Goal: Task Accomplishment & Management: Use online tool/utility

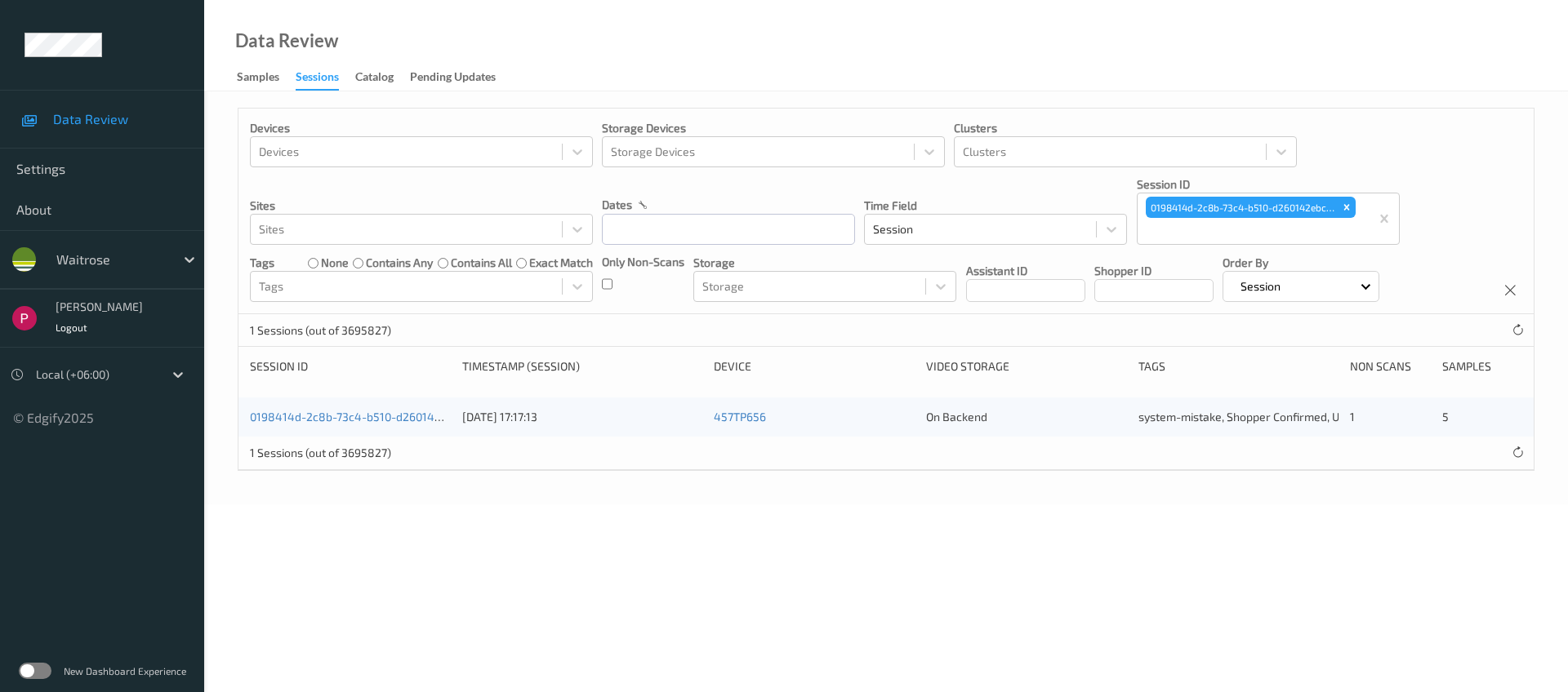
click at [1348, 207] on icon "Remove 0198414d-2c8b-73c4-b510-d260142ebc3f" at bounding box center [1347, 207] width 12 height 12
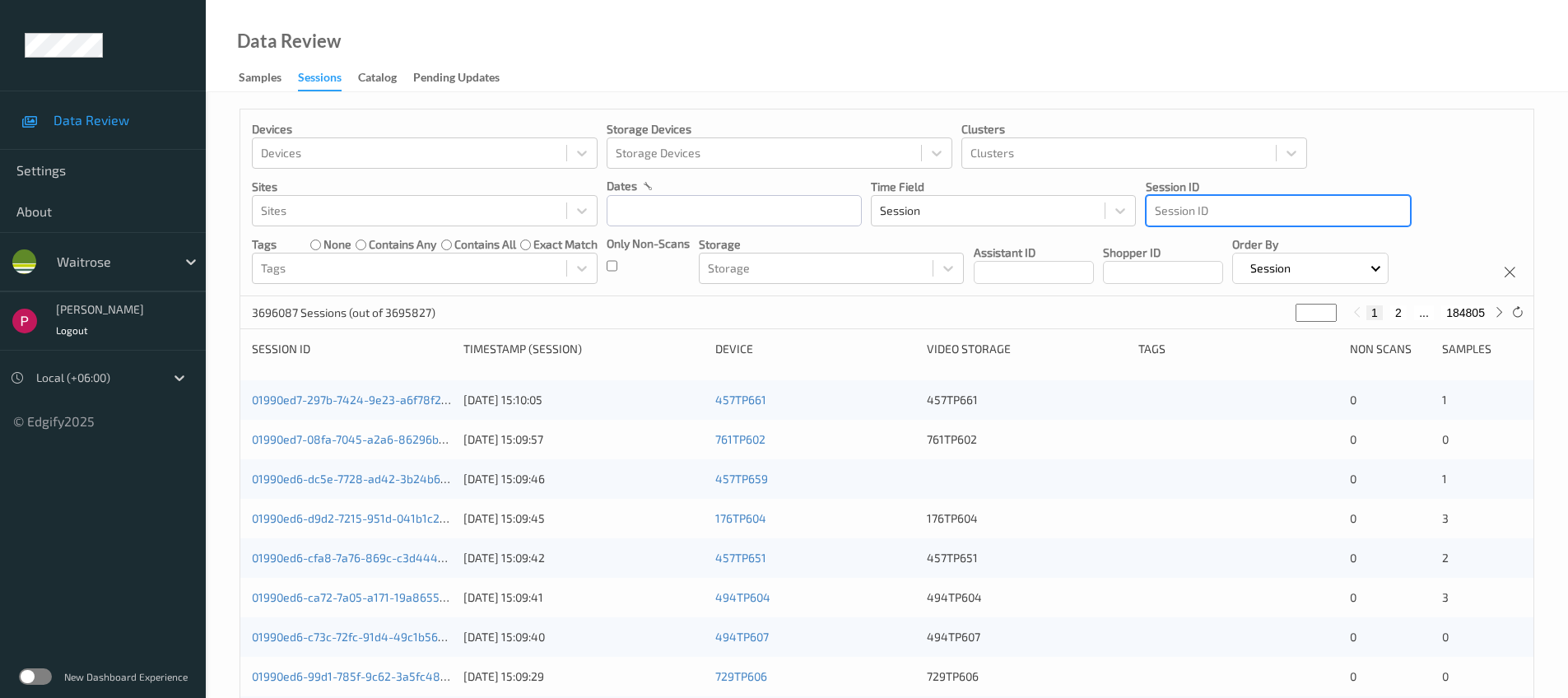
click at [1244, 214] on div at bounding box center [1278, 211] width 247 height 20
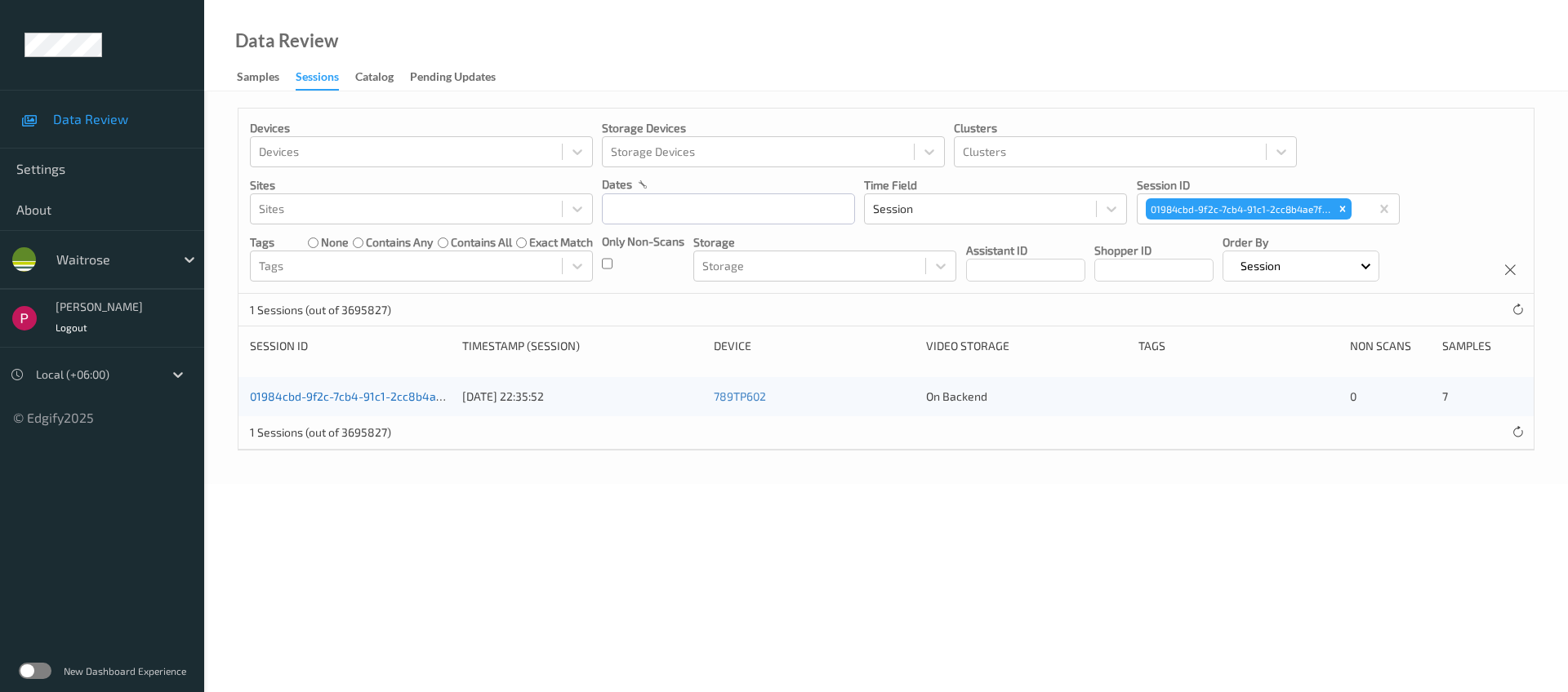
click at [375, 399] on link "01984cbd-9f2c-7cb4-91c1-2cc8b4ae7fde" at bounding box center [358, 396] width 216 height 14
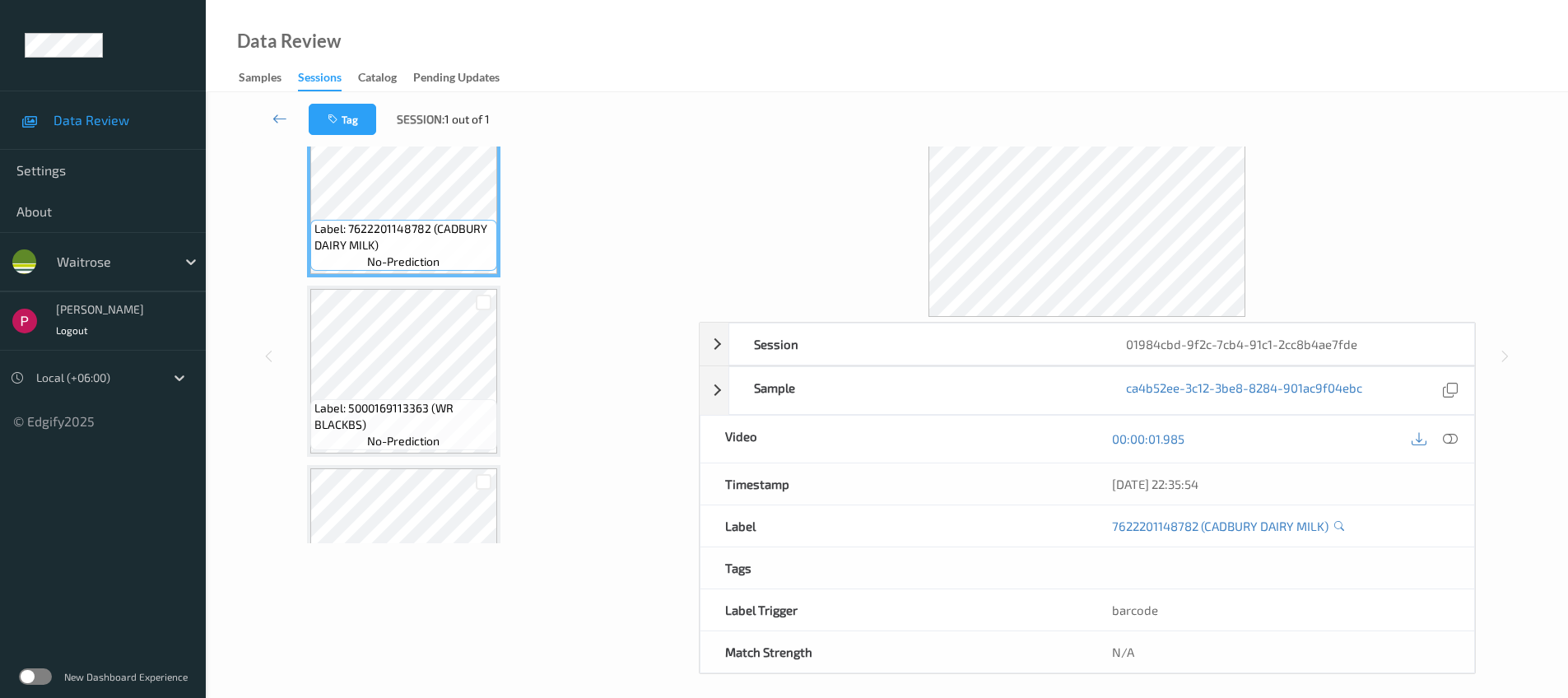
scroll to position [119, 0]
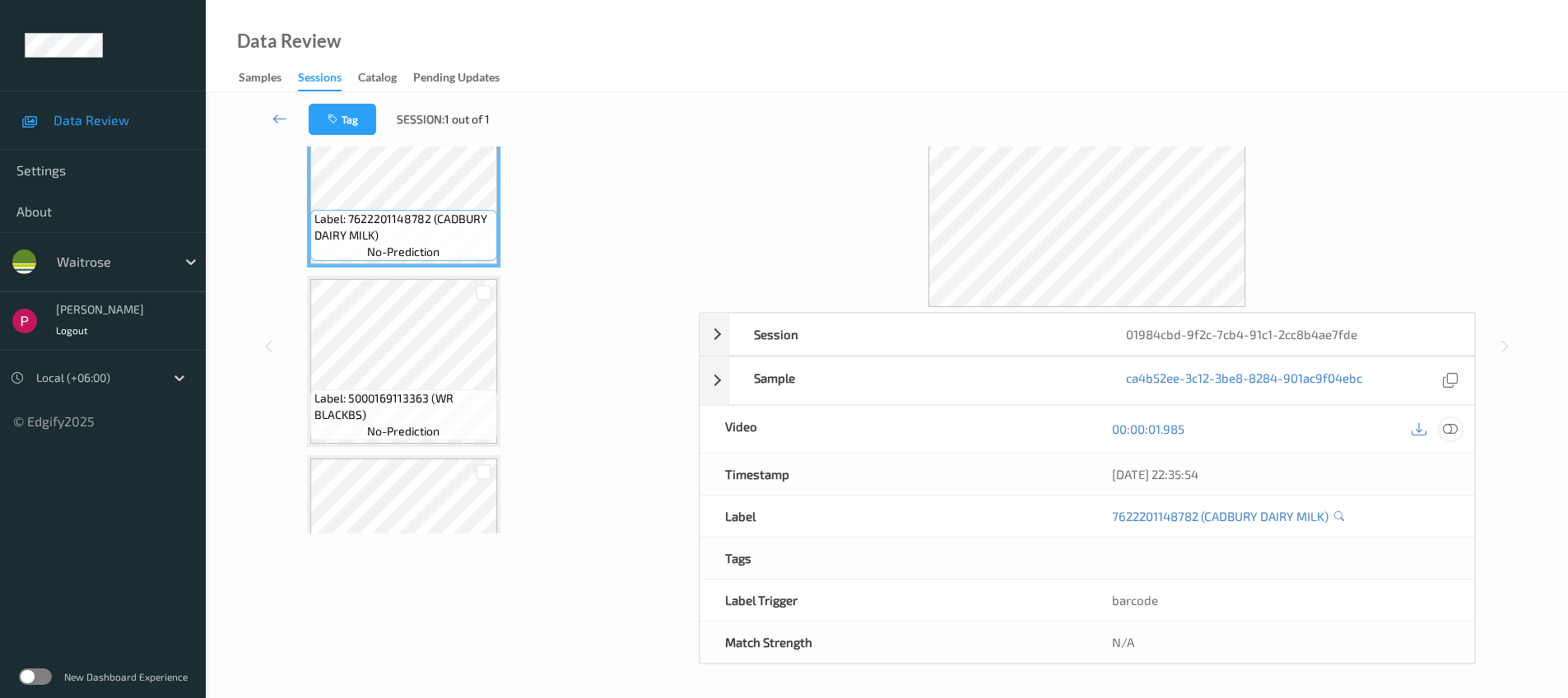
click at [1452, 430] on icon at bounding box center [1451, 429] width 15 height 15
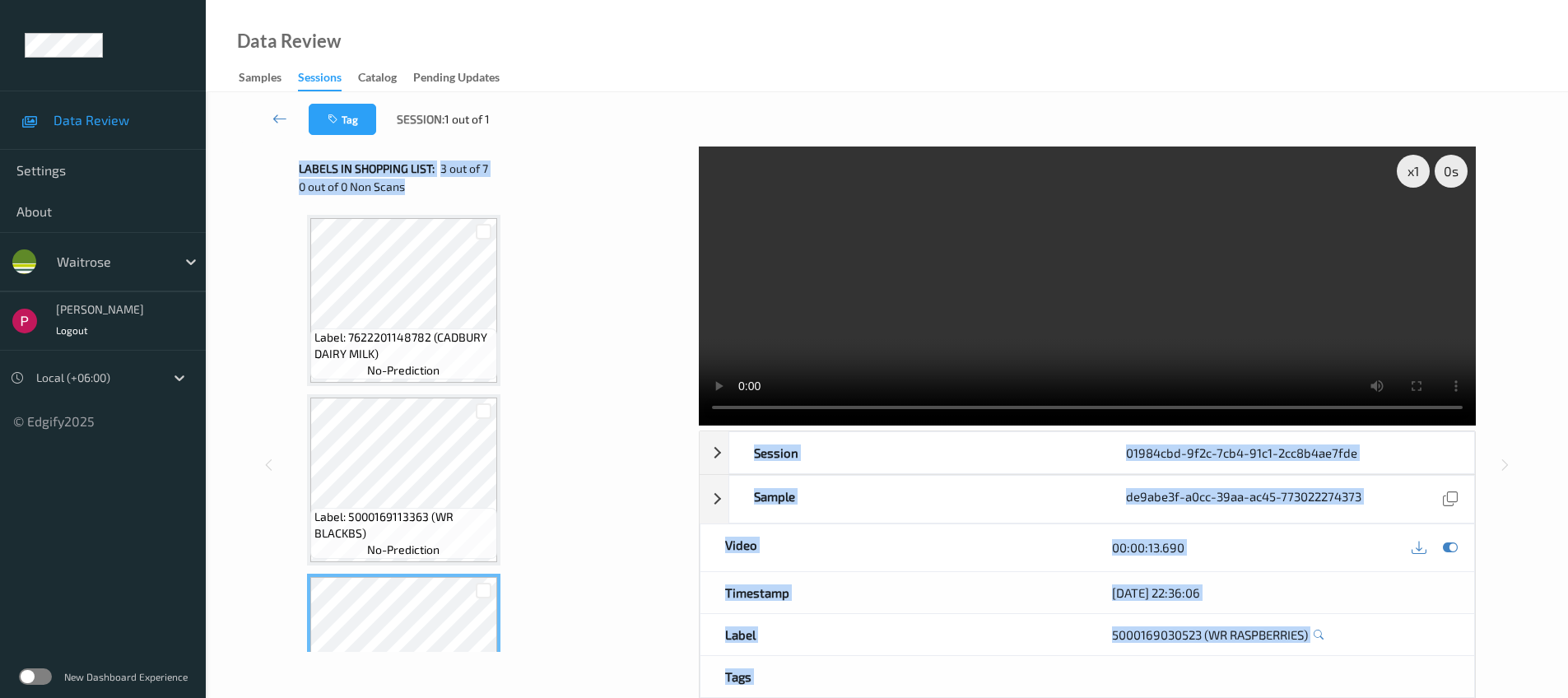
drag, startPoint x: 295, startPoint y: 156, endPoint x: 460, endPoint y: 181, distance: 166.9
click at [460, 181] on div "x 1 0 s Session 01984cbd-9f2c-7cb4-91c1-2cc8b4ae7fde Session ID 01984cbd-9f2c-7…" at bounding box center [887, 465] width 1295 height 637
click at [462, 201] on div "Labels in shopping list: 3 out of 7 0 out of 0 Non Scans" at bounding box center [493, 177] width 388 height 60
drag, startPoint x: 413, startPoint y: 186, endPoint x: 295, endPoint y: 170, distance: 119.1
click at [295, 170] on div "x 1 0 s Session 01984cbd-9f2c-7cb4-91c1-2cc8b4ae7fde Session ID 01984cbd-9f2c-7…" at bounding box center [887, 465] width 1295 height 637
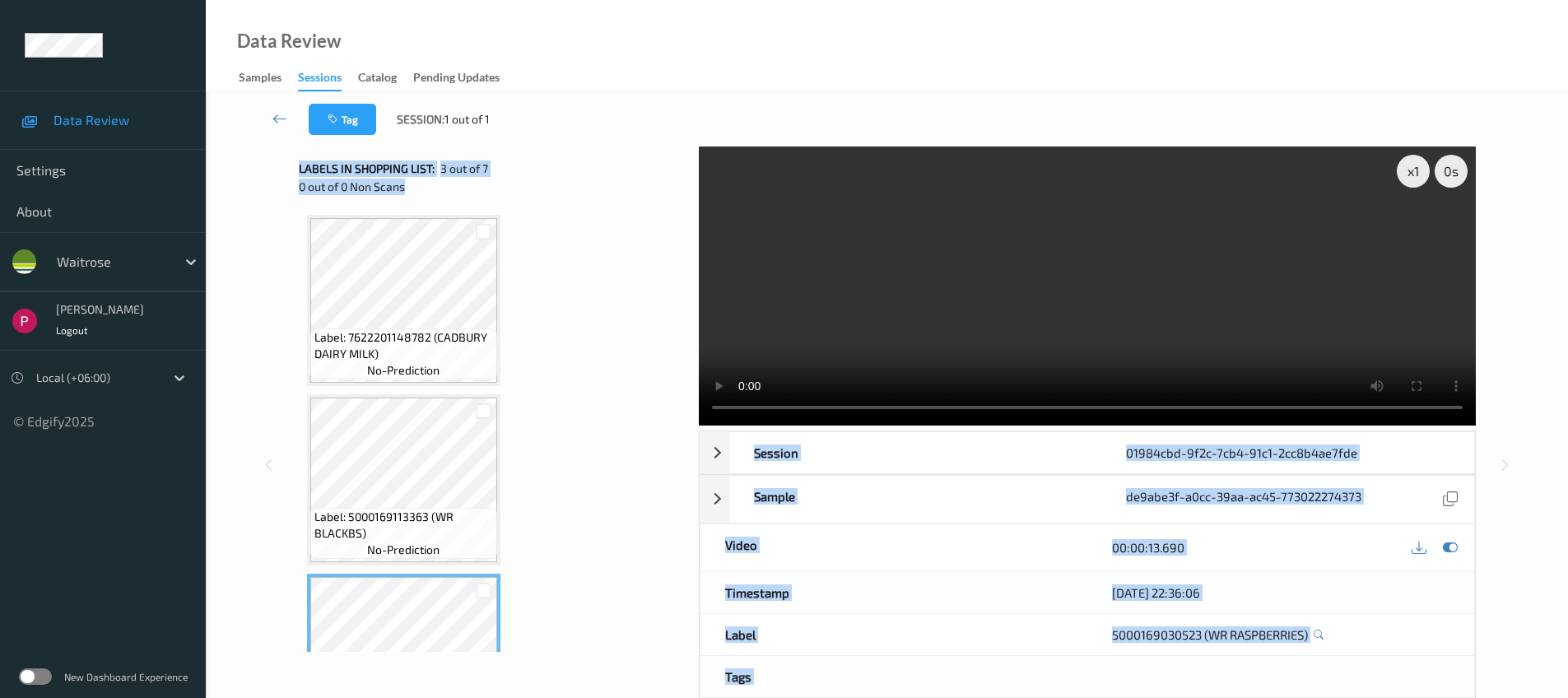
click at [632, 178] on div "Labels in shopping list: 3 out of 7" at bounding box center [493, 168] width 388 height 21
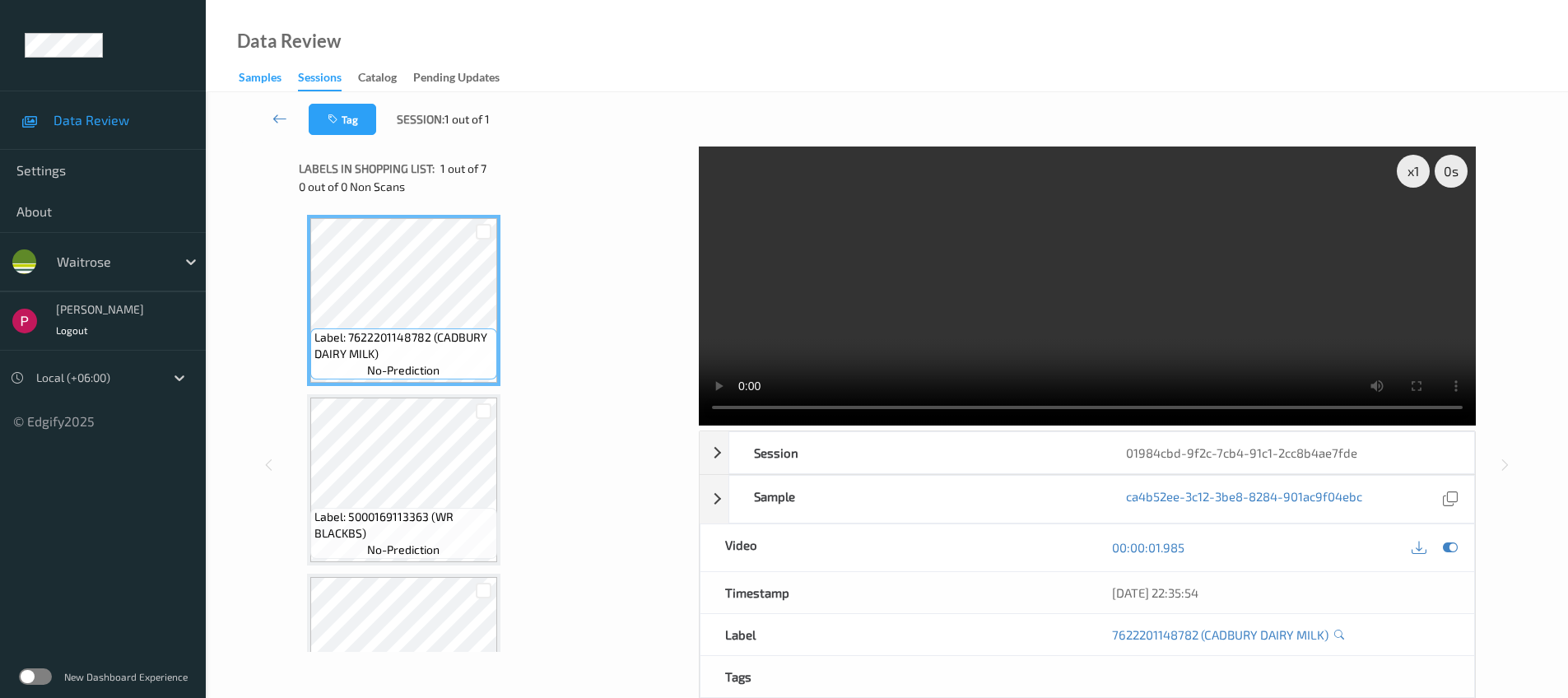
click at [266, 84] on div "Samples" at bounding box center [261, 79] width 43 height 21
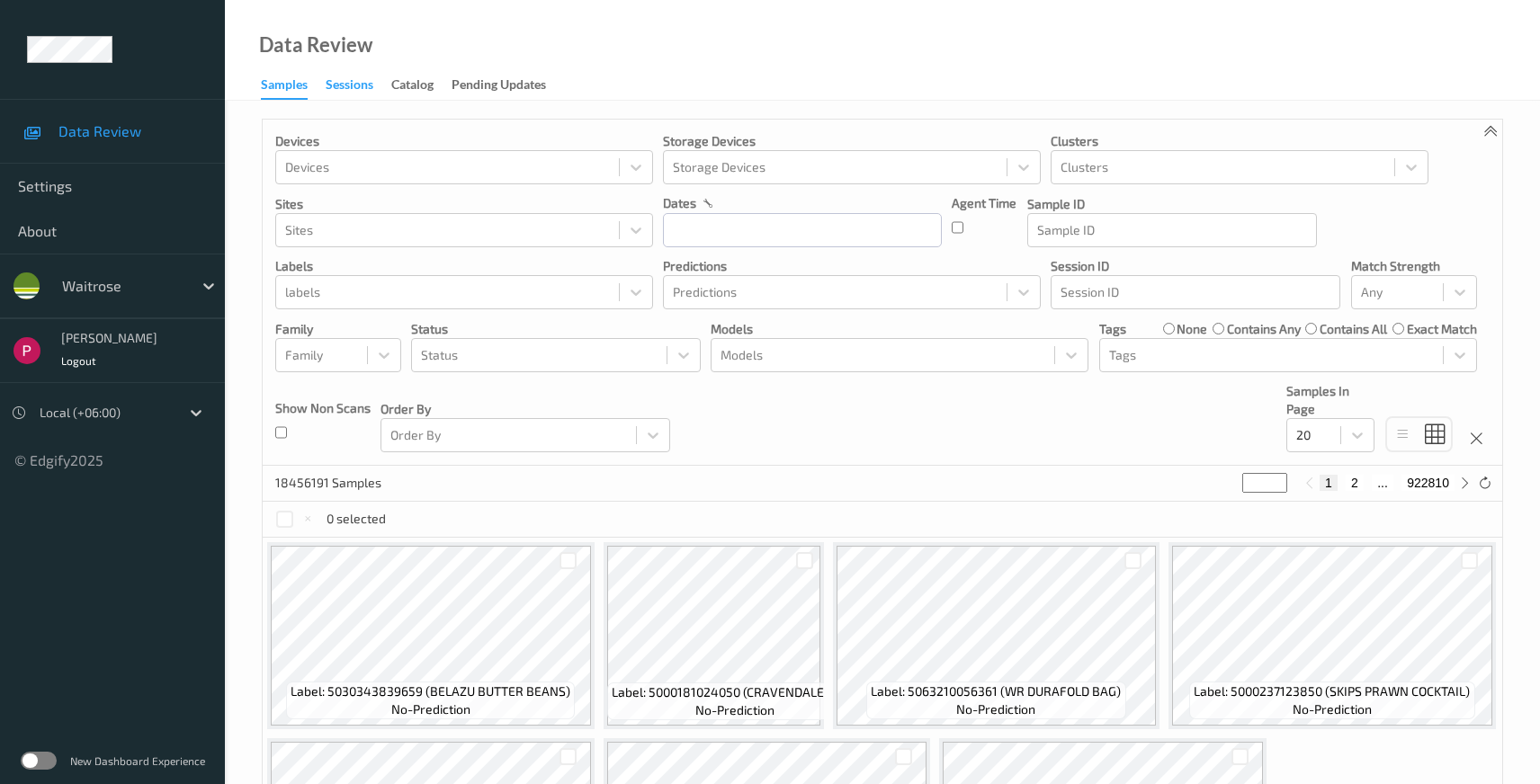
click at [335, 83] on div "Sessions" at bounding box center [349, 86] width 48 height 23
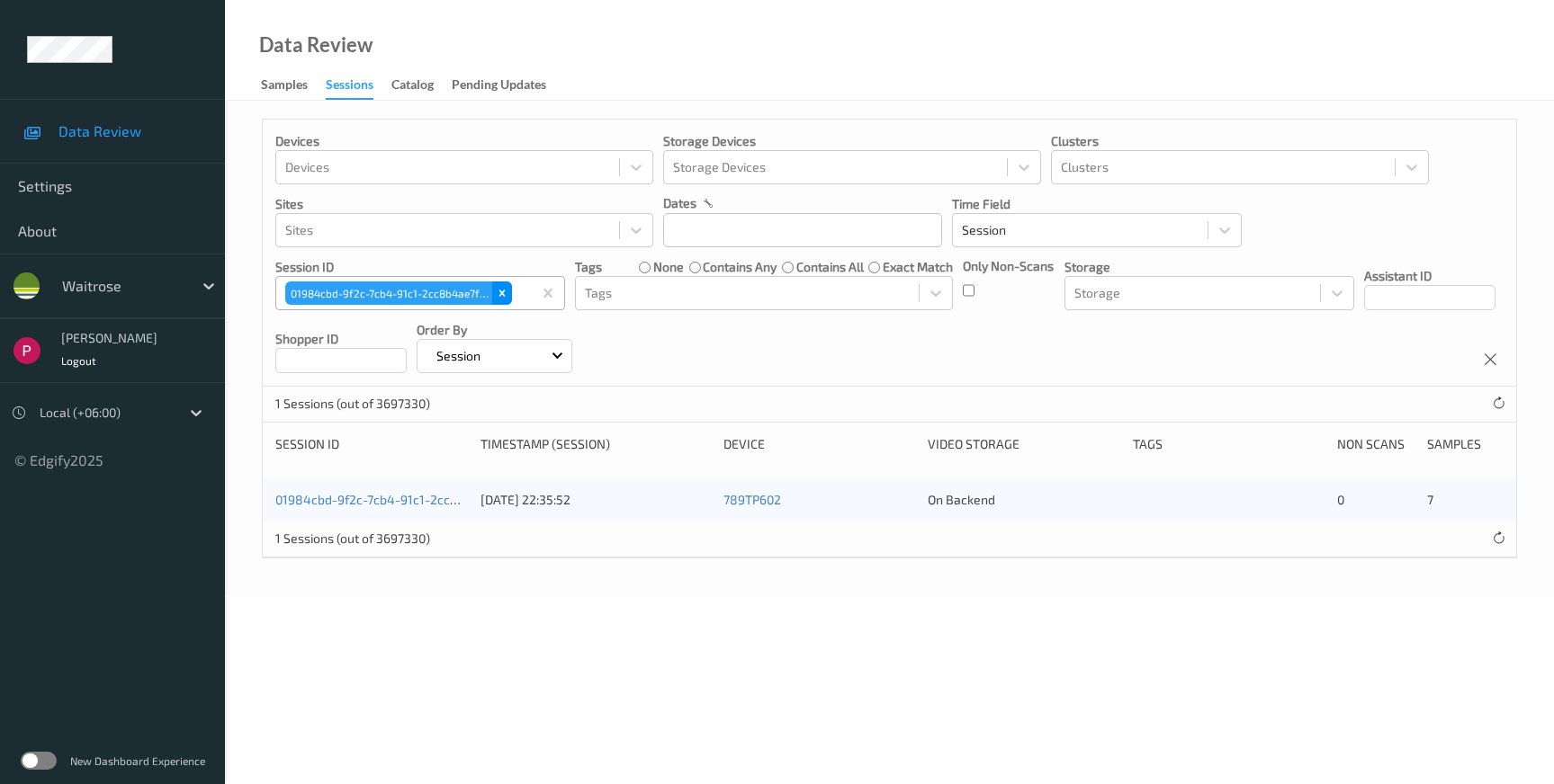
click at [504, 295] on icon "Remove 01984cbd-9f2c-7cb4-91c1-2cc8b4ae7fde" at bounding box center [502, 294] width 6 height 6
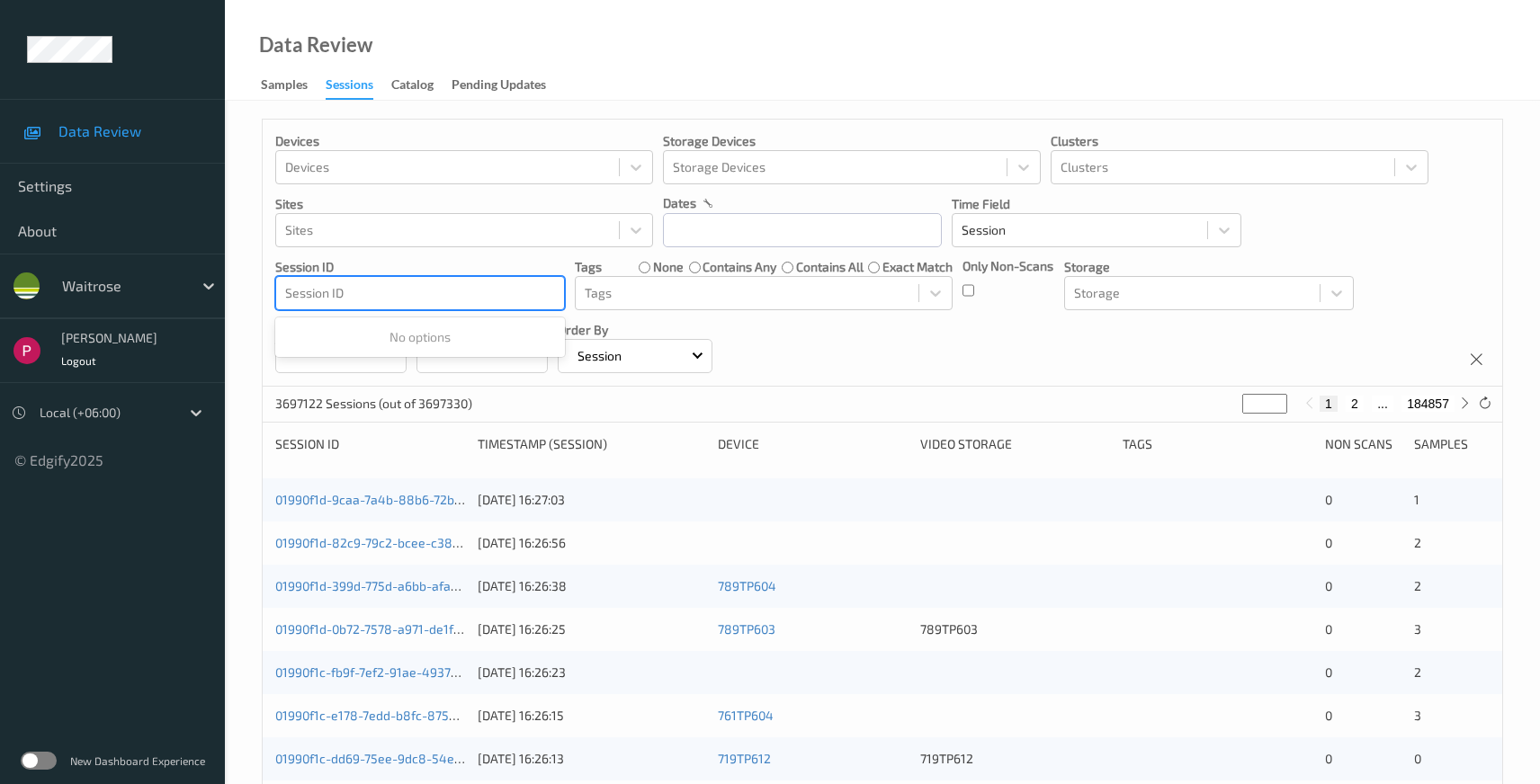
click at [459, 289] on div at bounding box center [421, 294] width 270 height 22
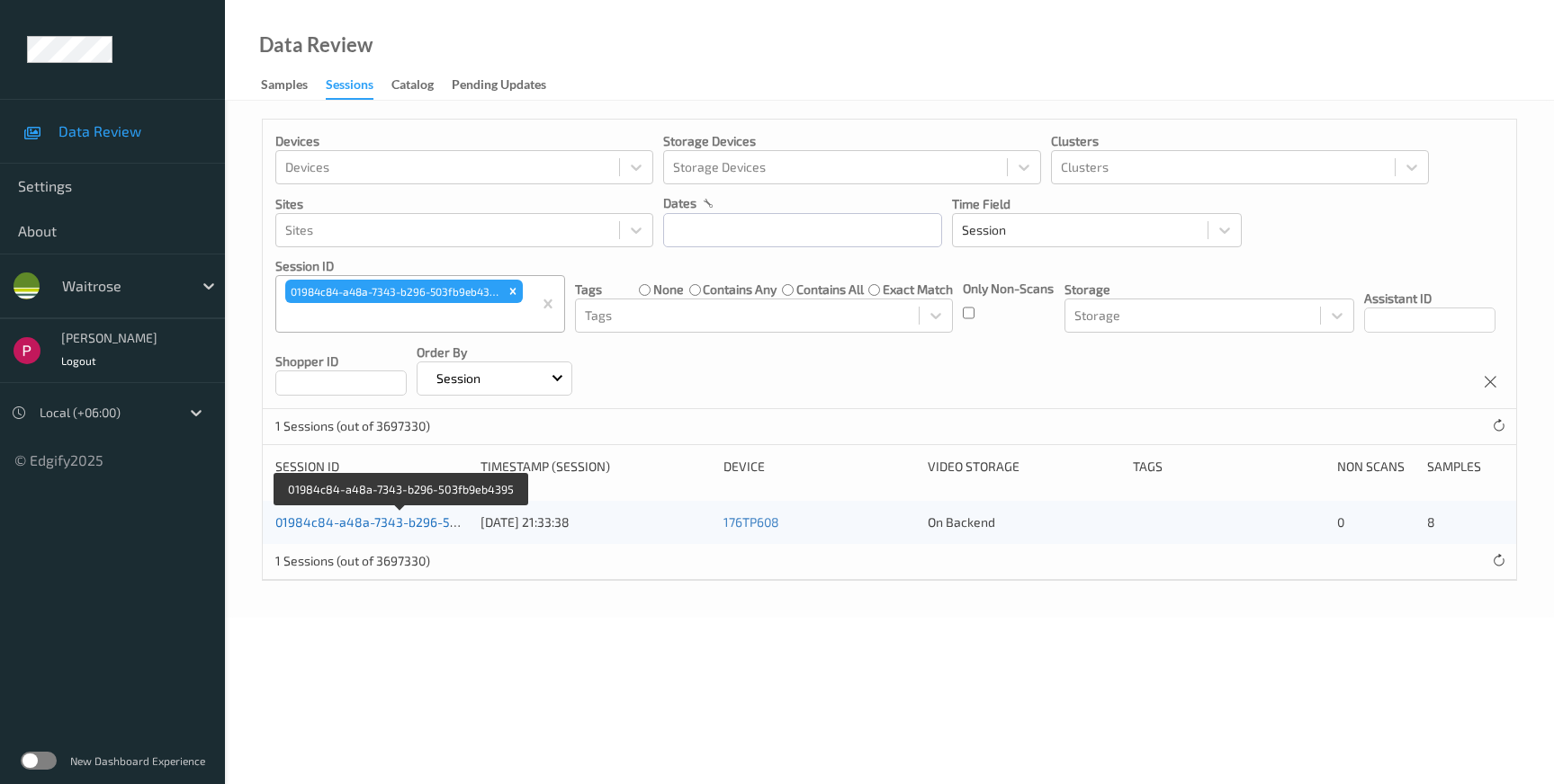
click at [404, 524] on link "01984c84-a48a-7343-b296-503fb9eb4395" at bounding box center [402, 522] width 252 height 15
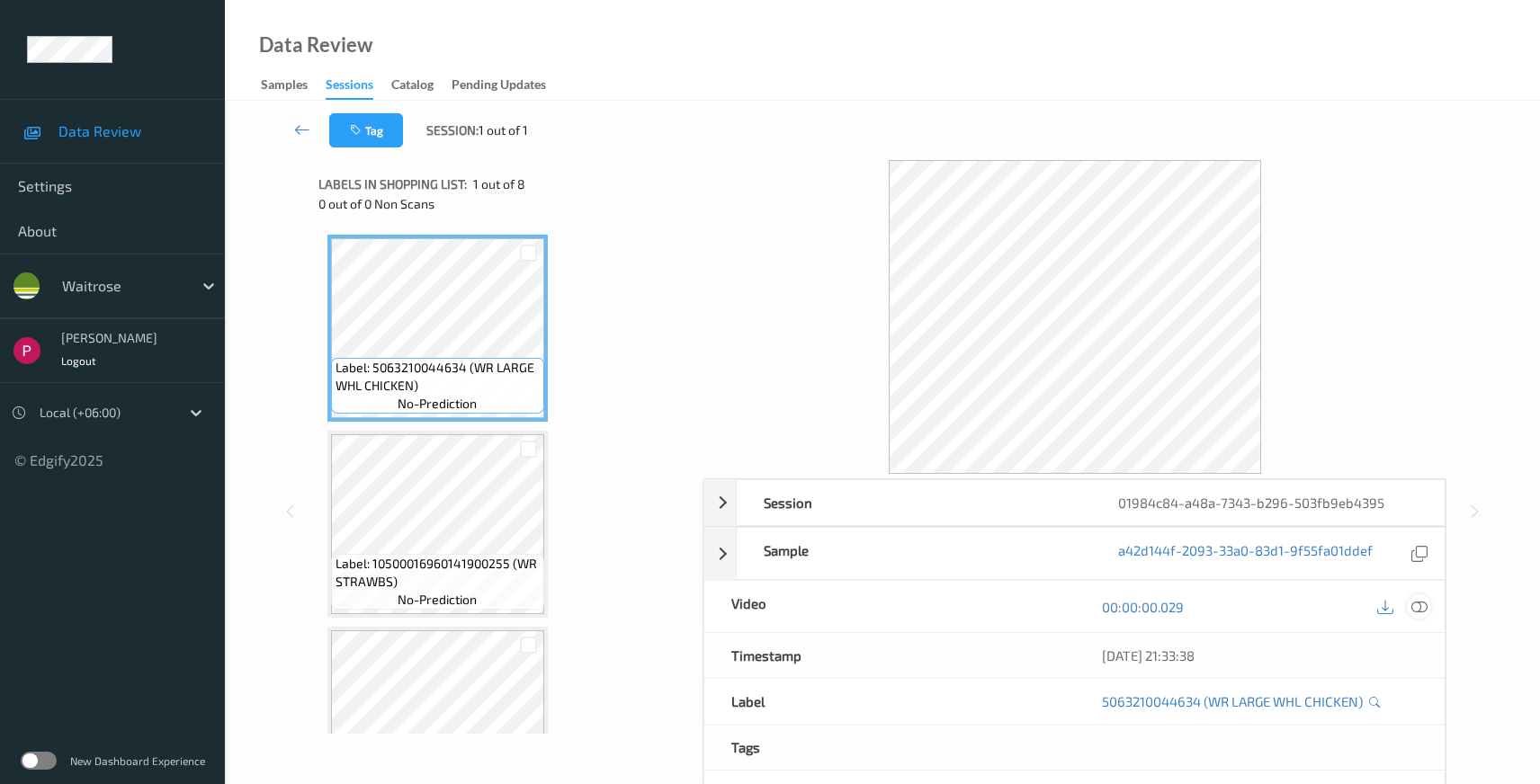
click at [1414, 610] on icon at bounding box center [1419, 607] width 16 height 16
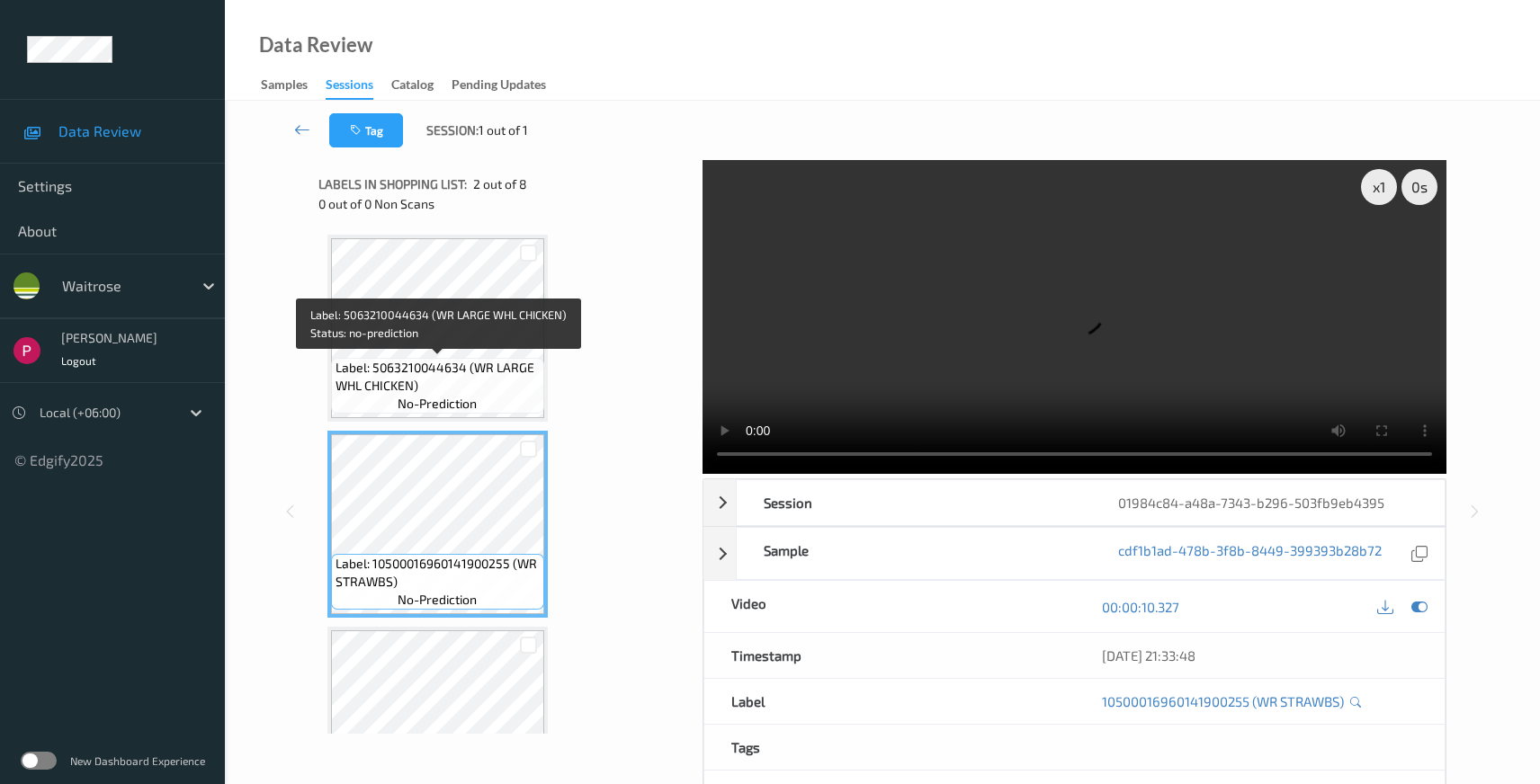
click at [468, 366] on span "Label: 5063210044634 (WR LARGE WHL CHICKEN)" at bounding box center [437, 377] width 204 height 36
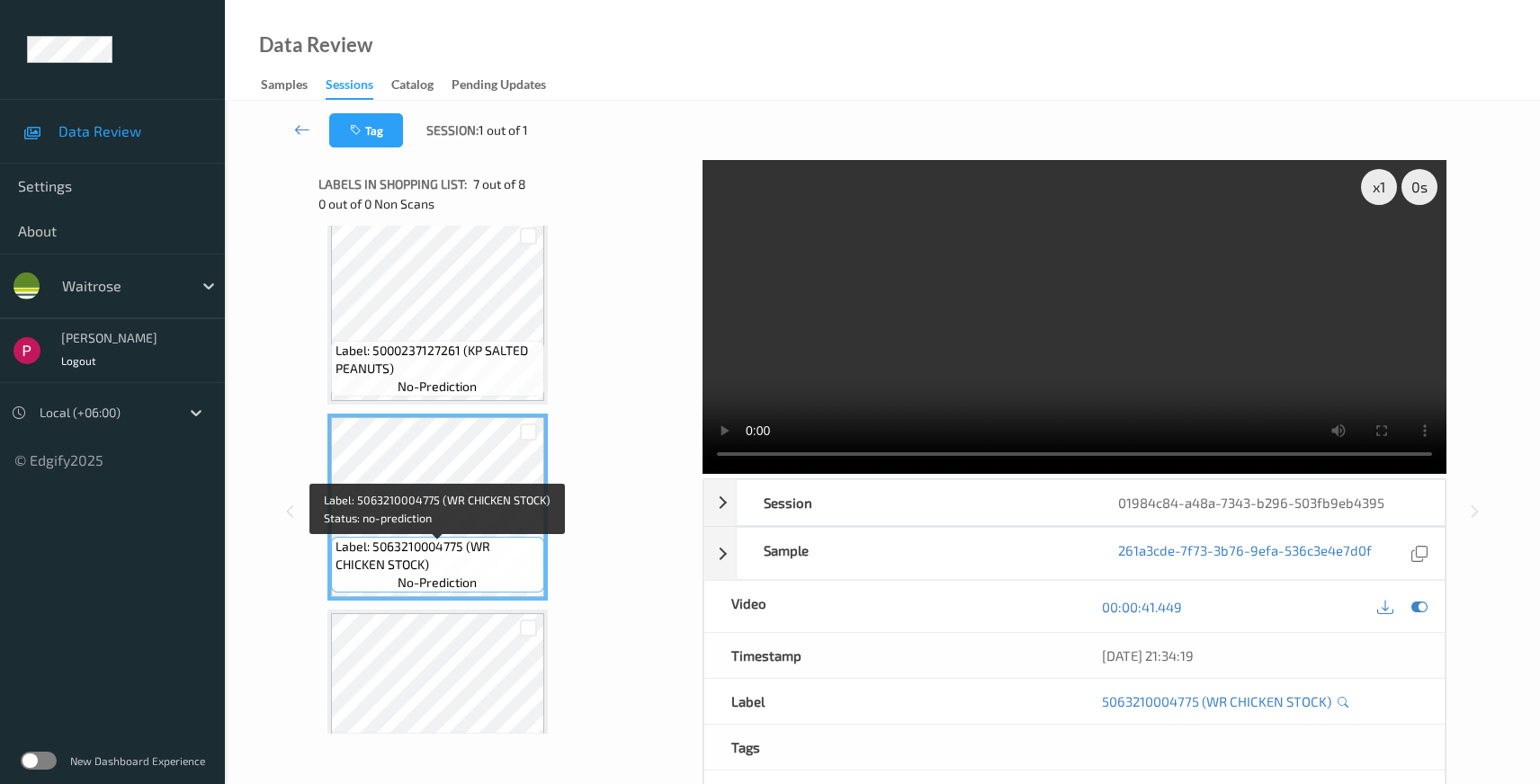
scroll to position [1004, 0]
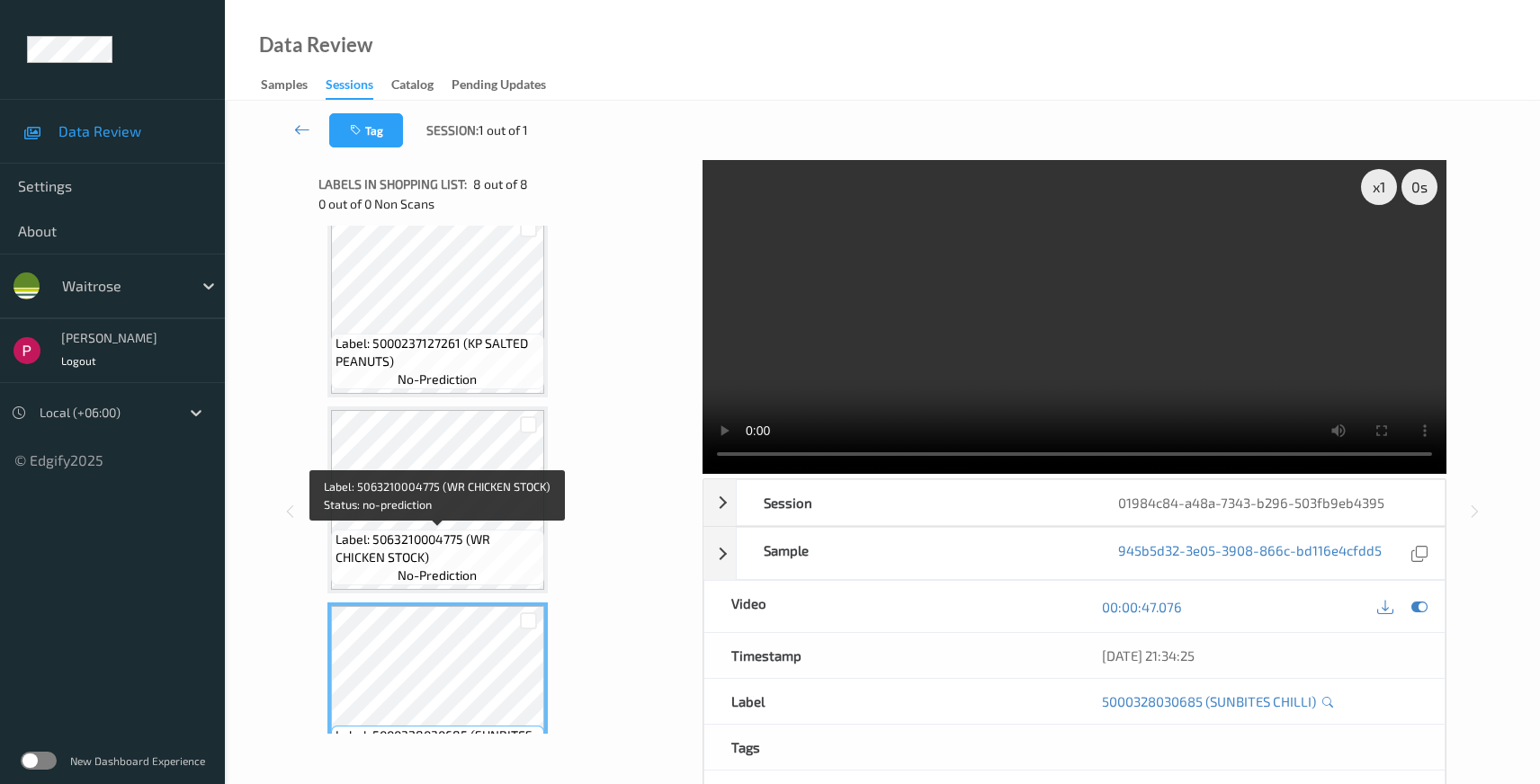
click at [480, 576] on div "Label: 5063210004775 (WR CHICKEN STOCK) no-prediction" at bounding box center [437, 557] width 213 height 56
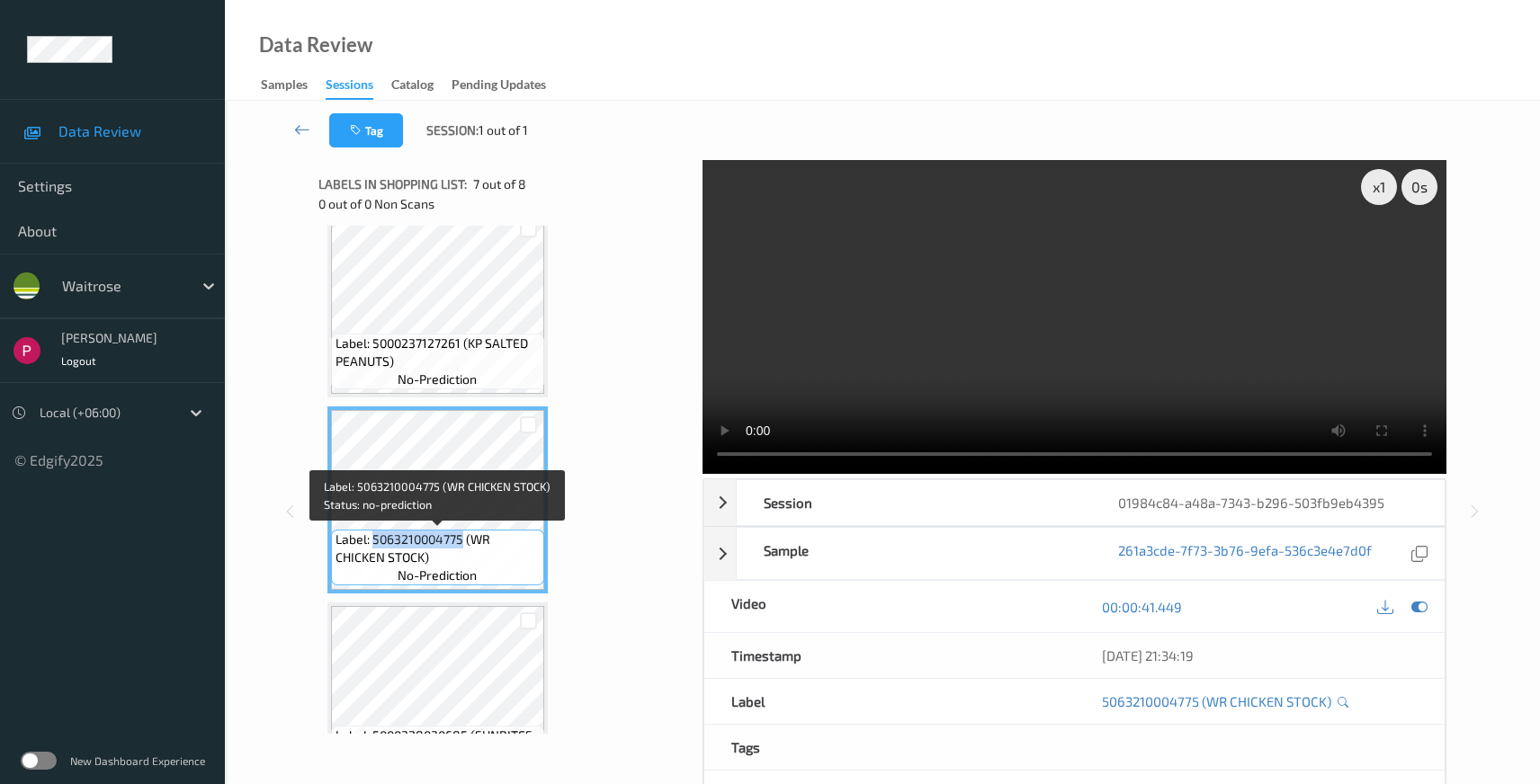
drag, startPoint x: 373, startPoint y: 541, endPoint x: 461, endPoint y: 547, distance: 88.2
click at [461, 547] on span "Label: 5063210004775 (WR CHICKEN STOCK)" at bounding box center [437, 548] width 204 height 36
copy span "5063210004775"
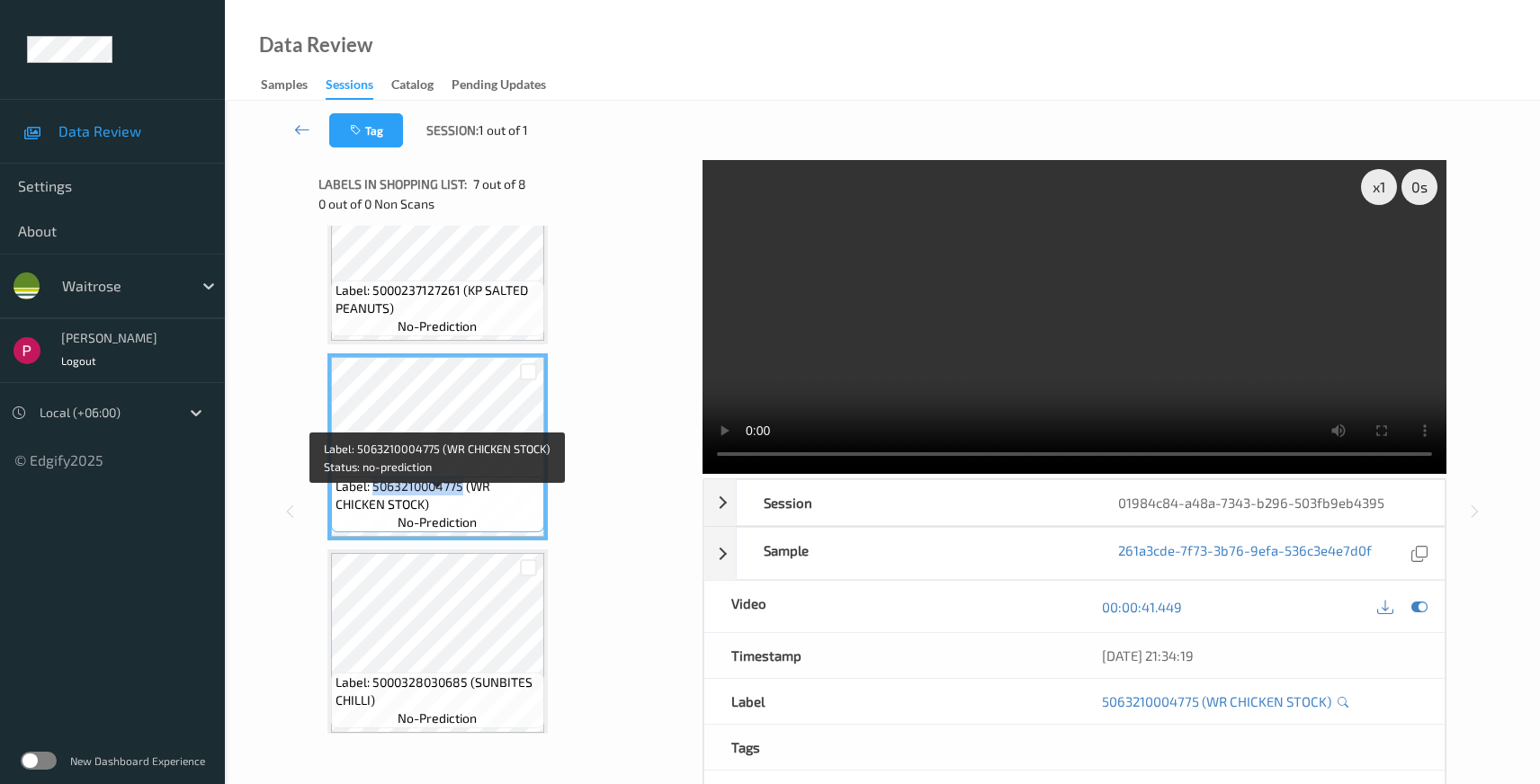
scroll to position [1070, 0]
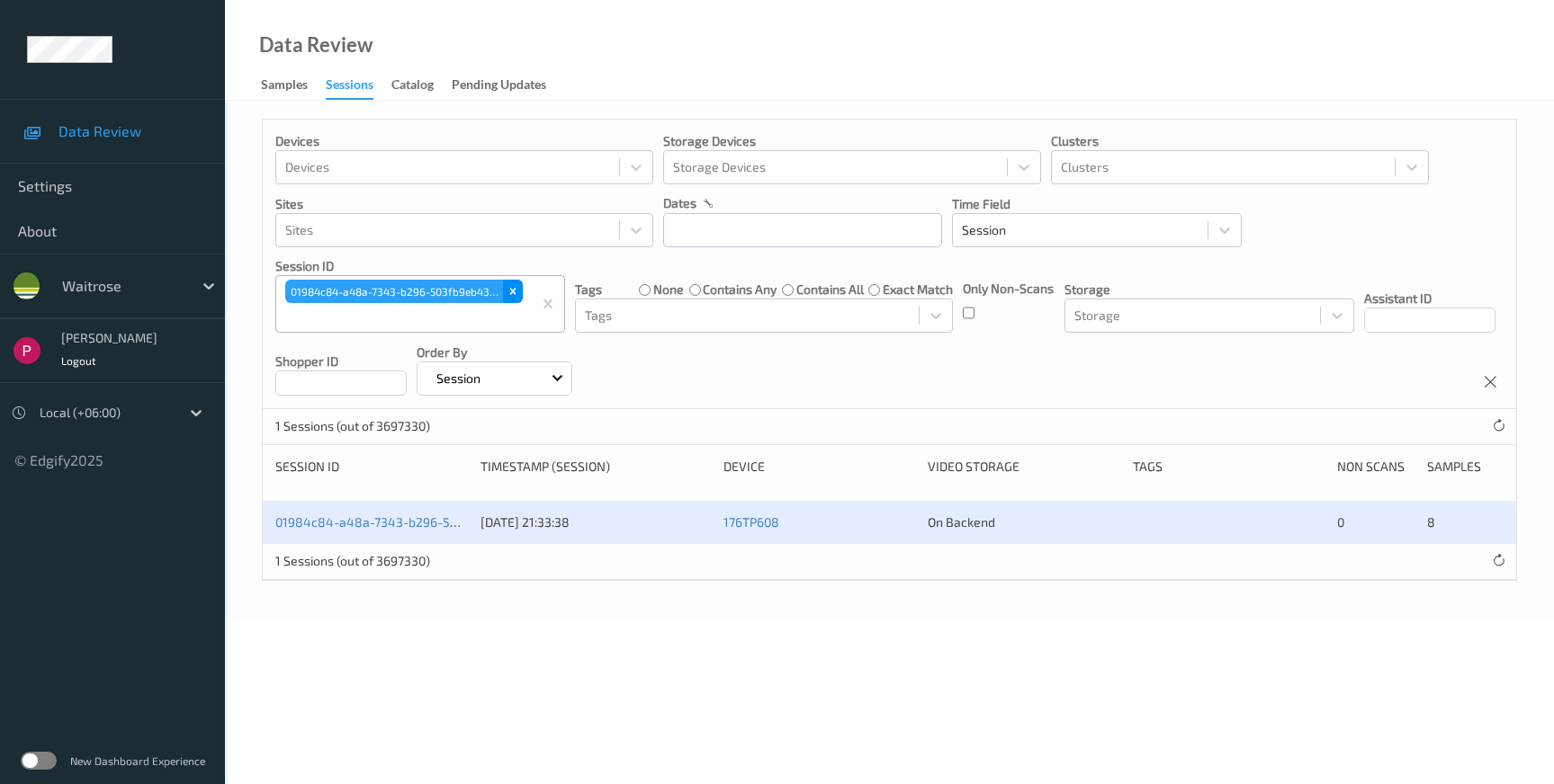
click at [516, 292] on icon "Remove 01984c84-a48a-7343-b296-503fb9eb4395" at bounding box center [513, 292] width 13 height 13
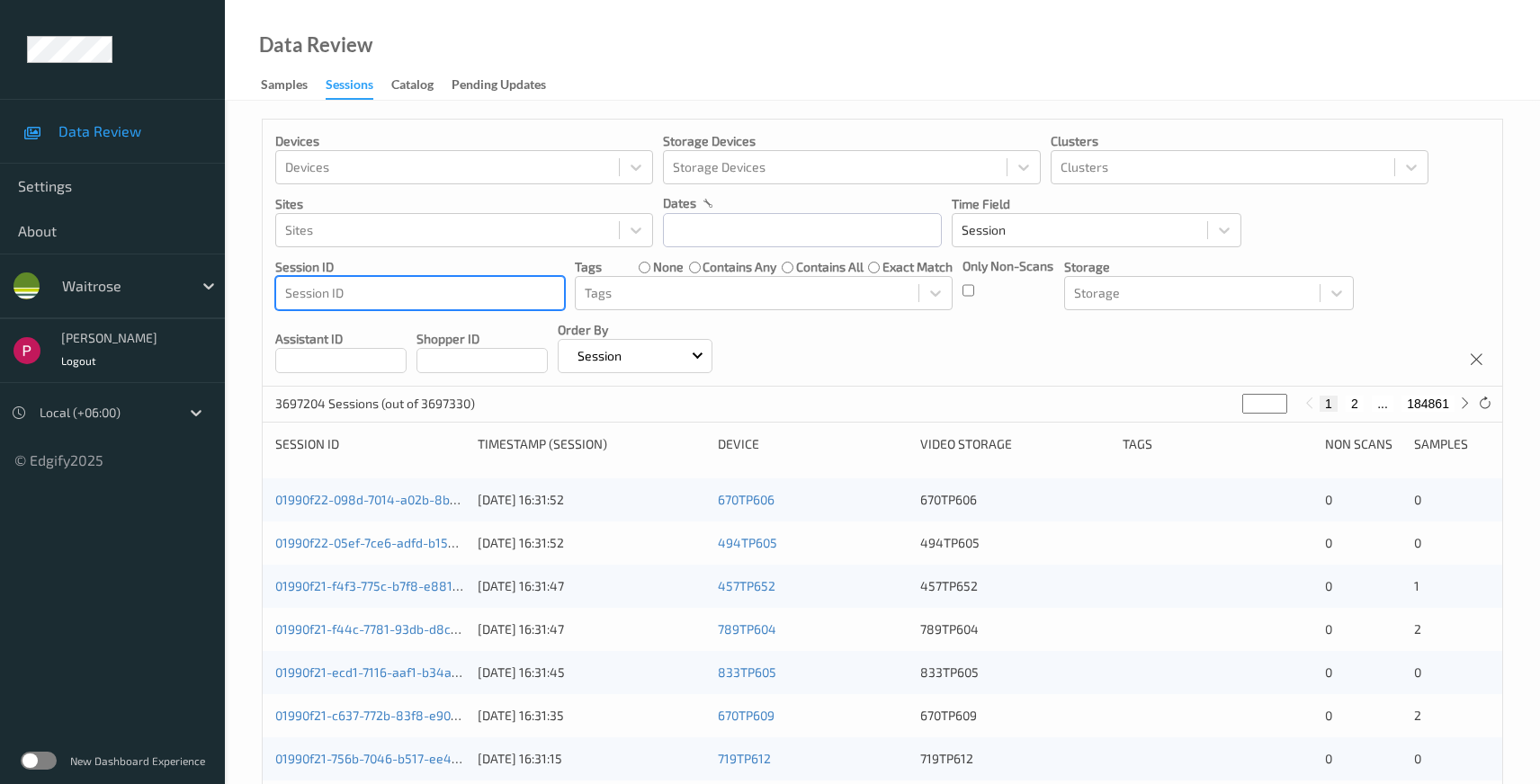
click at [389, 290] on div at bounding box center [421, 294] width 270 height 22
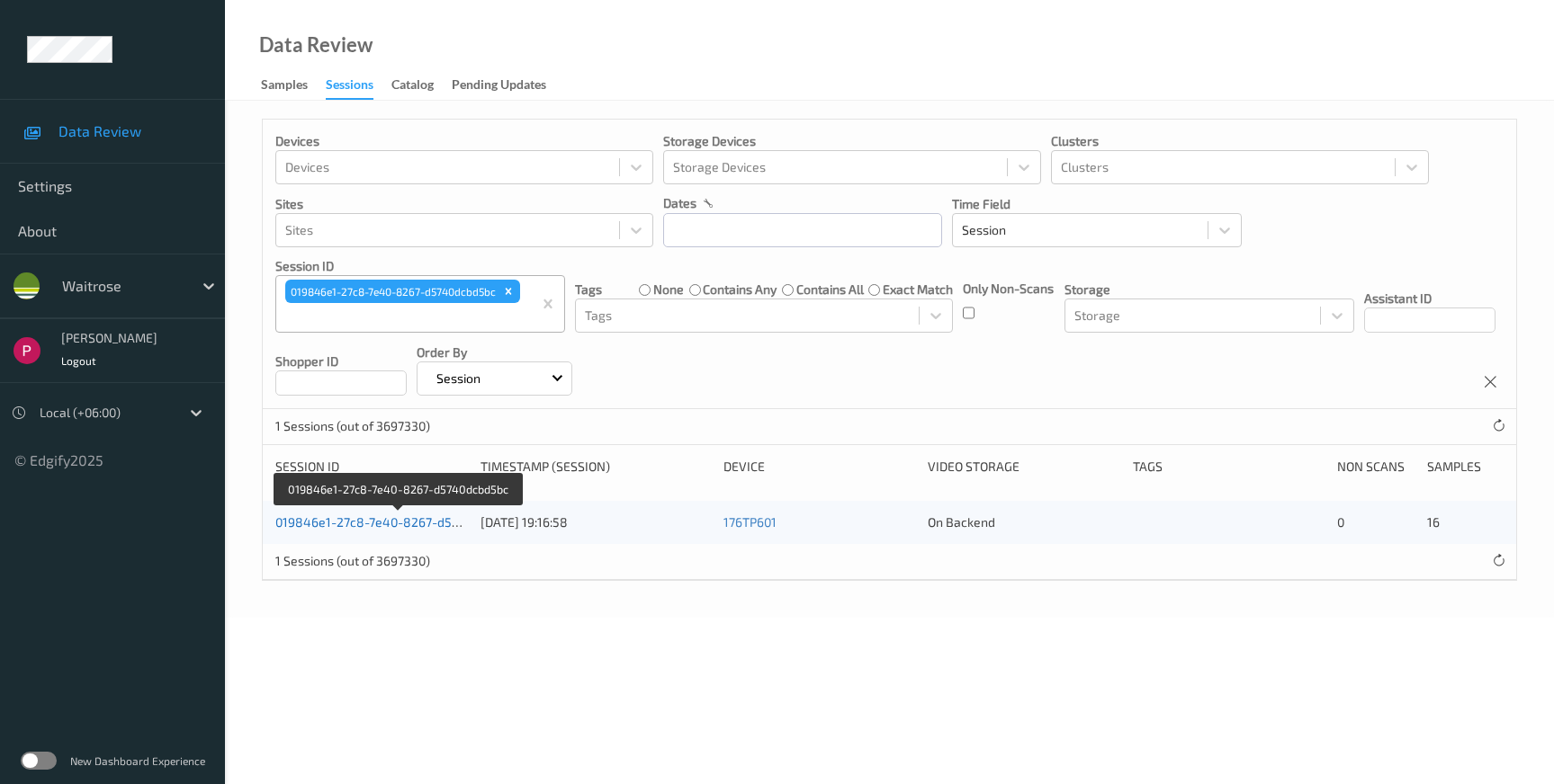
click at [406, 526] on link "019846e1-27c8-7e40-8267-d5740dcbd5bc" at bounding box center [399, 522] width 247 height 15
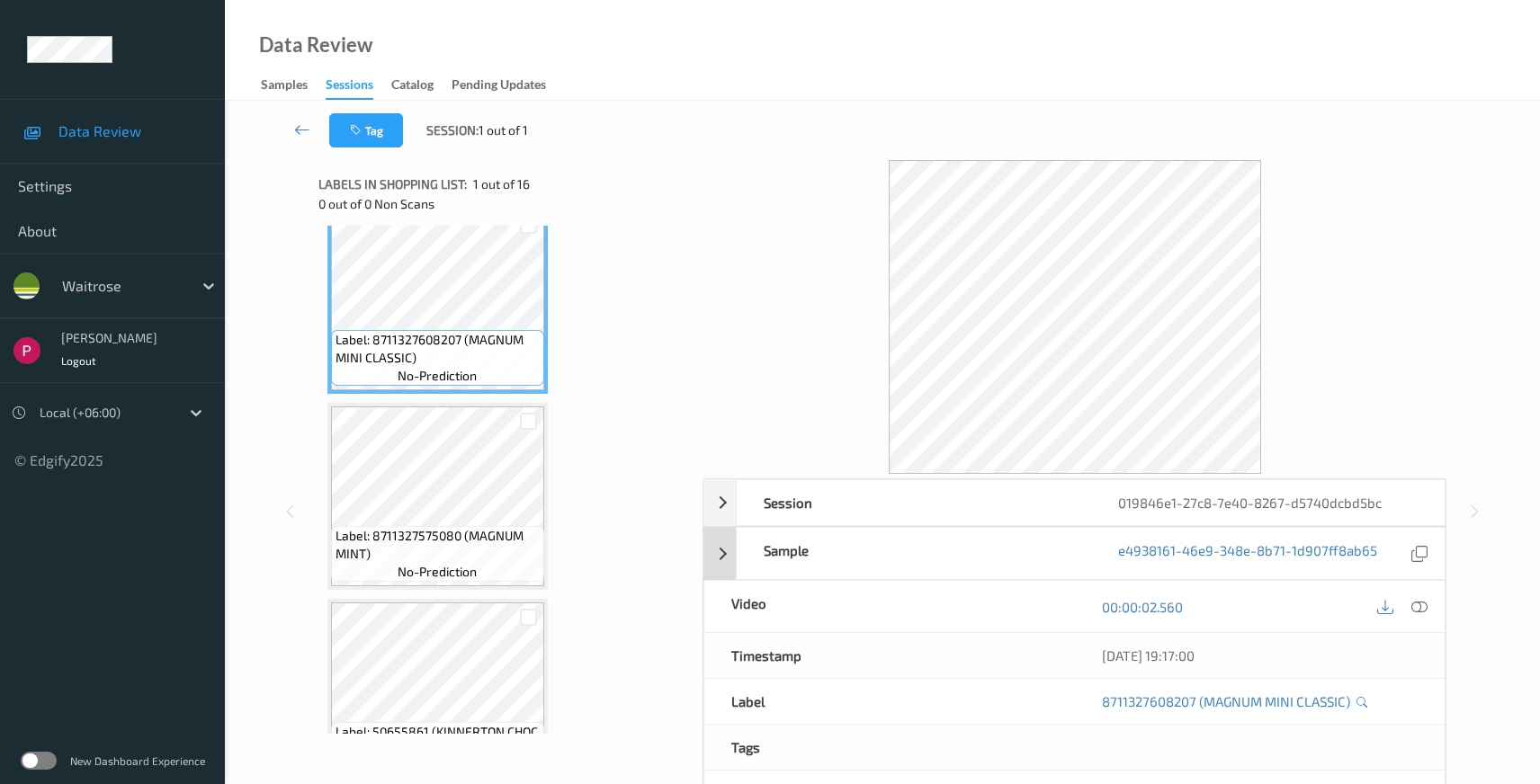
scroll to position [32, 0]
click at [1420, 608] on icon at bounding box center [1419, 607] width 16 height 16
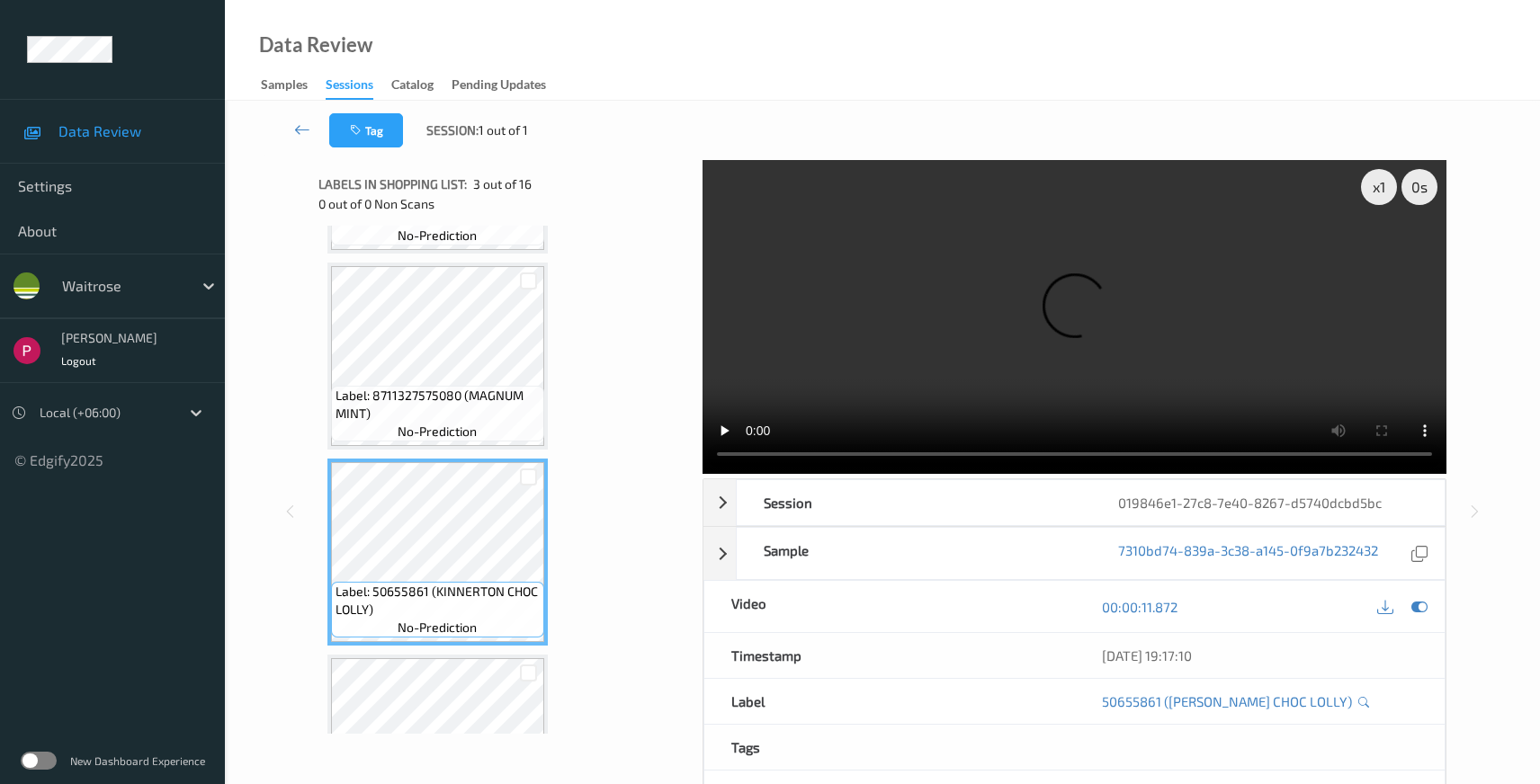
scroll to position [537, 0]
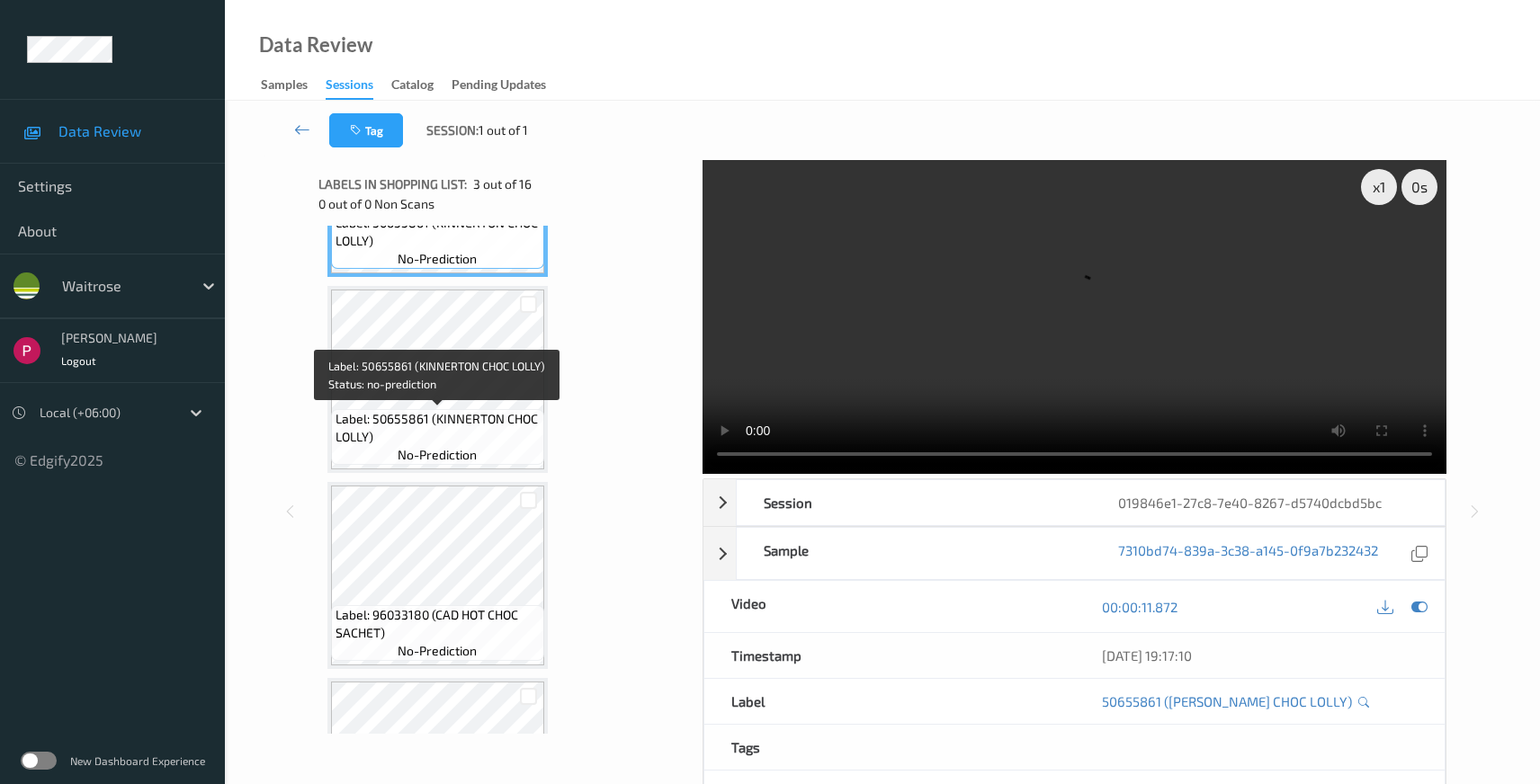
click at [458, 417] on span "Label: 50655861 (KINNERTON CHOC LOLLY)" at bounding box center [437, 429] width 204 height 36
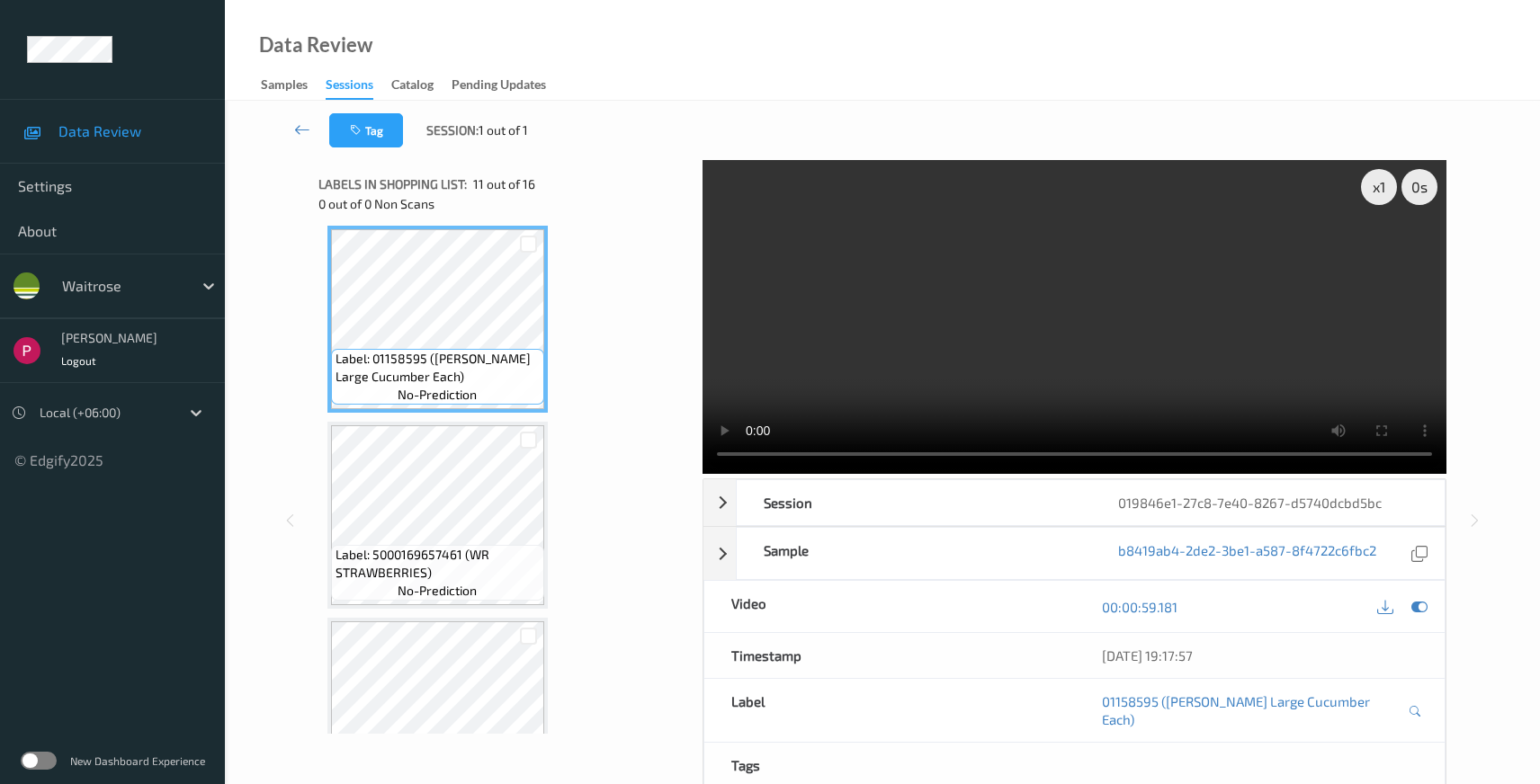
scroll to position [1721, 0]
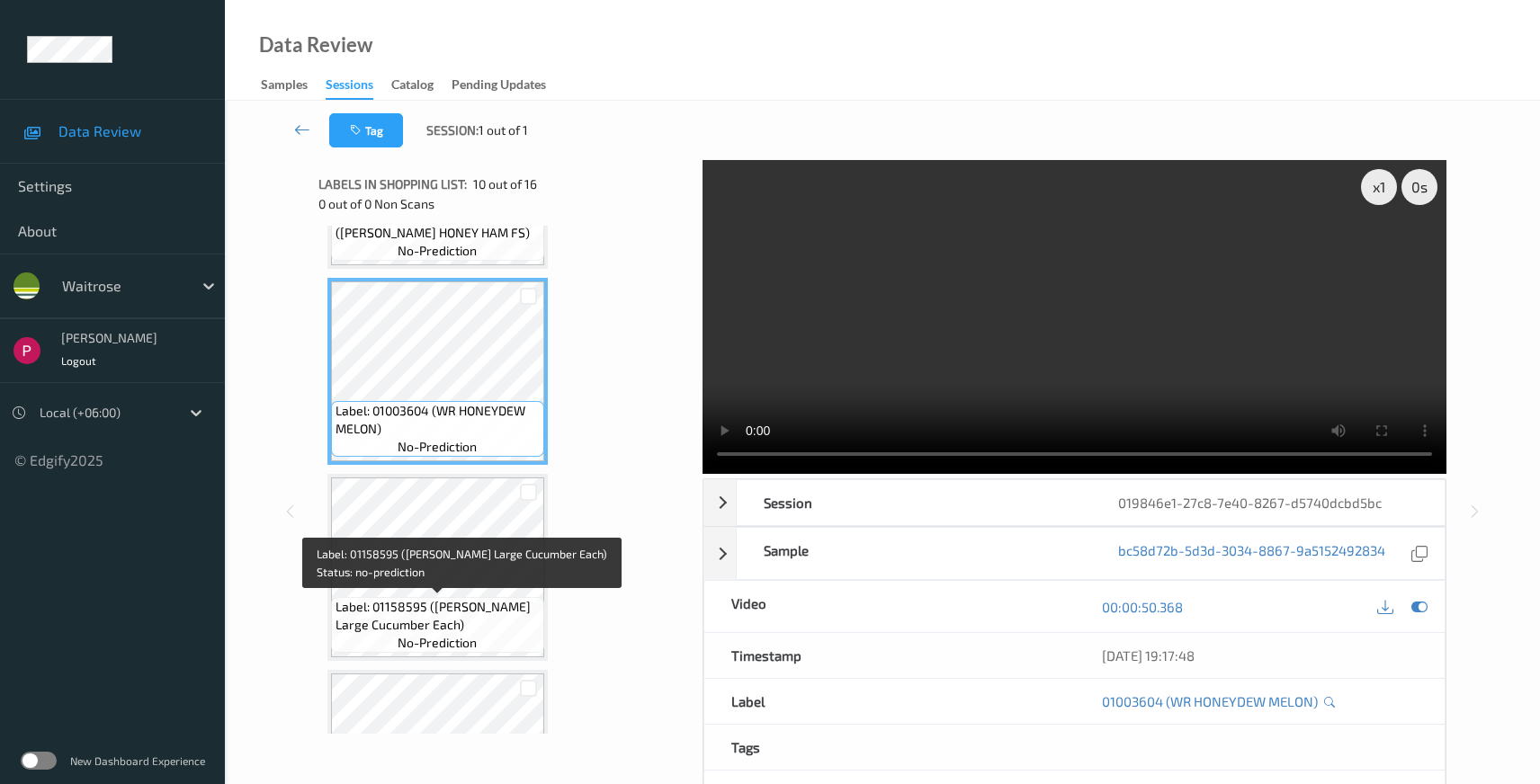
click at [467, 602] on span "Label: 01158595 ([PERSON_NAME] Large Cucumber Each)" at bounding box center [437, 616] width 204 height 36
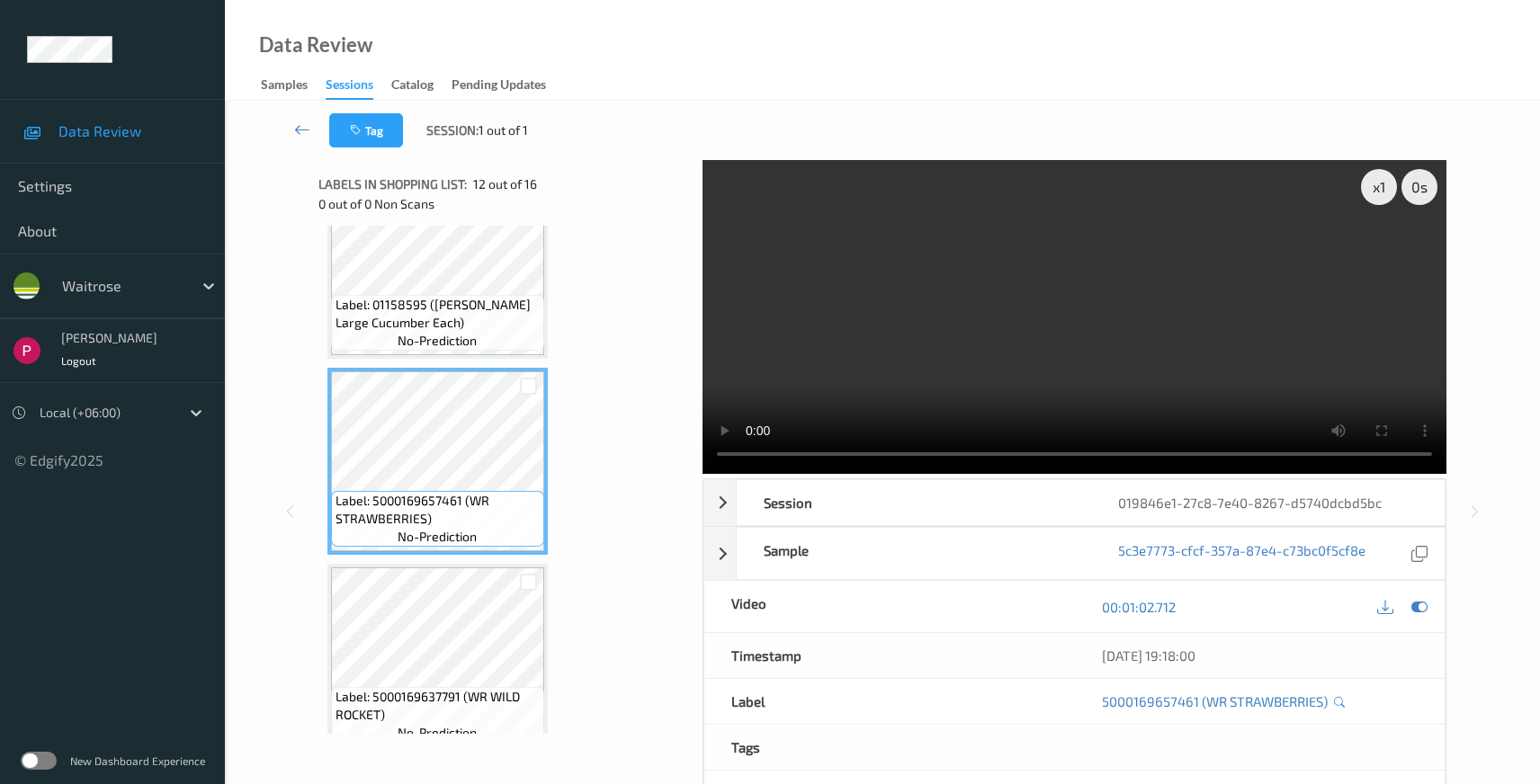
scroll to position [2024, 0]
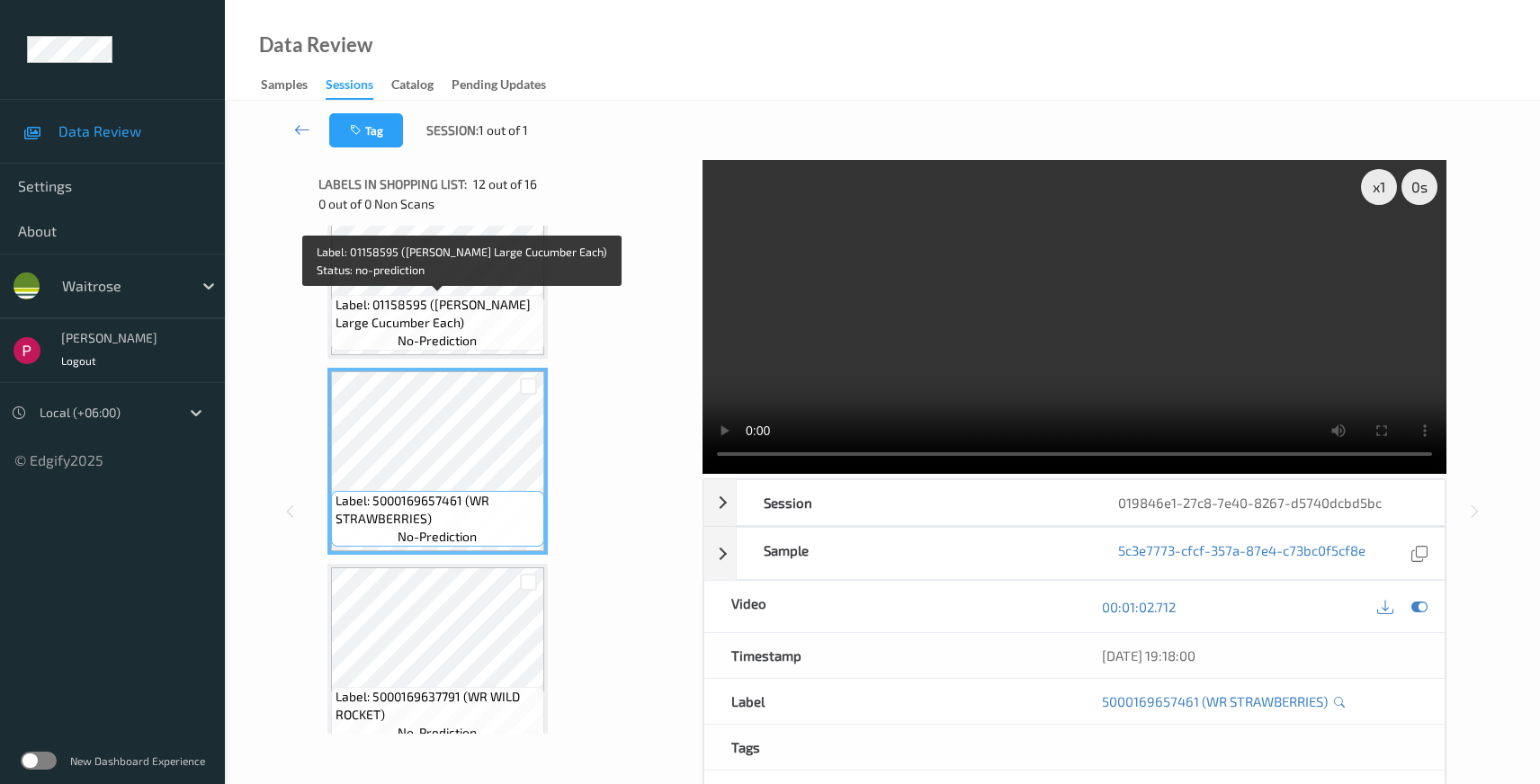
click at [457, 314] on span "Label: 01158595 ([PERSON_NAME] Large Cucumber Each)" at bounding box center [437, 314] width 204 height 36
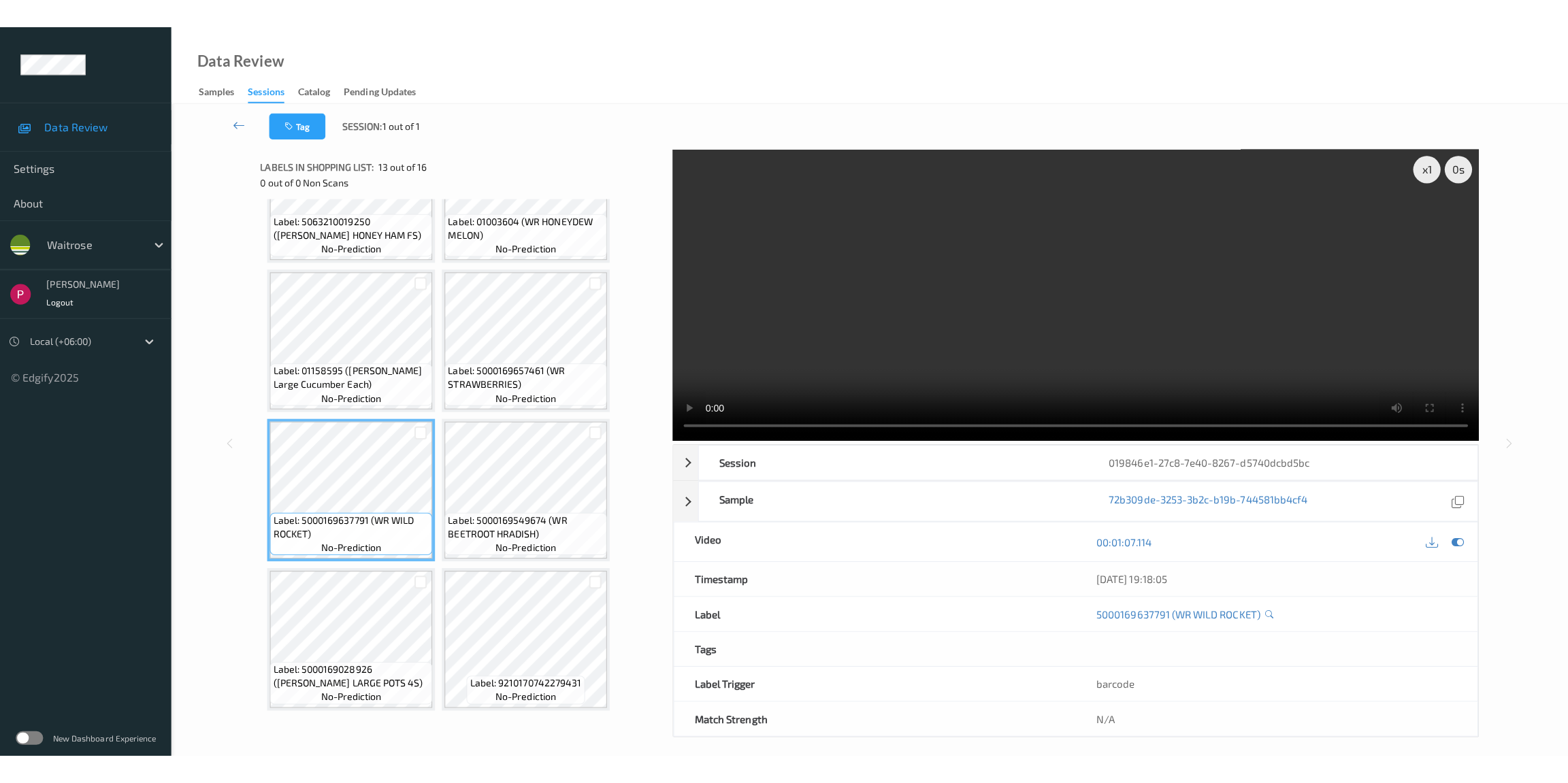
scroll to position [678, 0]
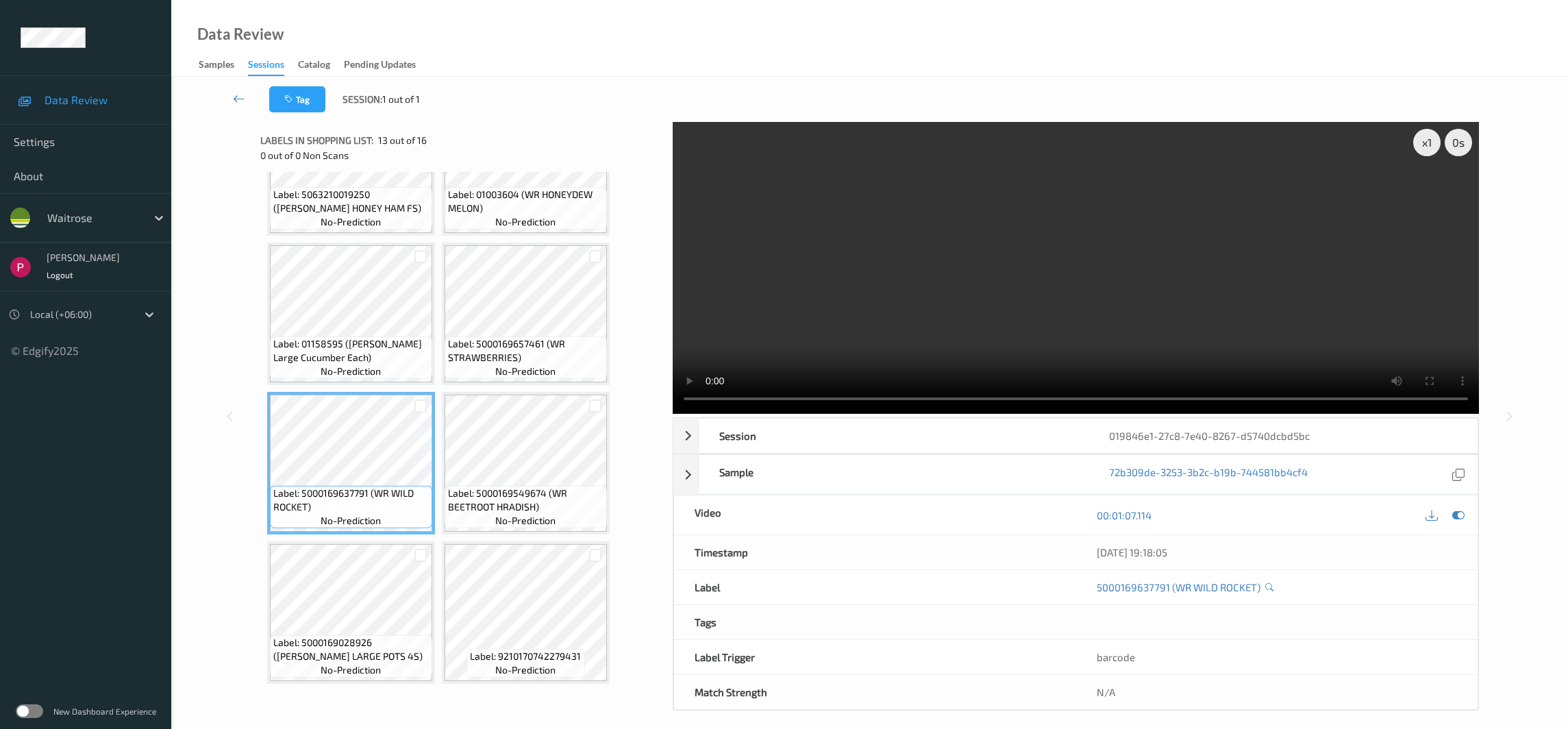
click at [1125, 256] on video at bounding box center [1076, 268] width 806 height 292
click at [1275, 223] on video at bounding box center [1076, 268] width 806 height 292
